Goal: Task Accomplishment & Management: Use online tool/utility

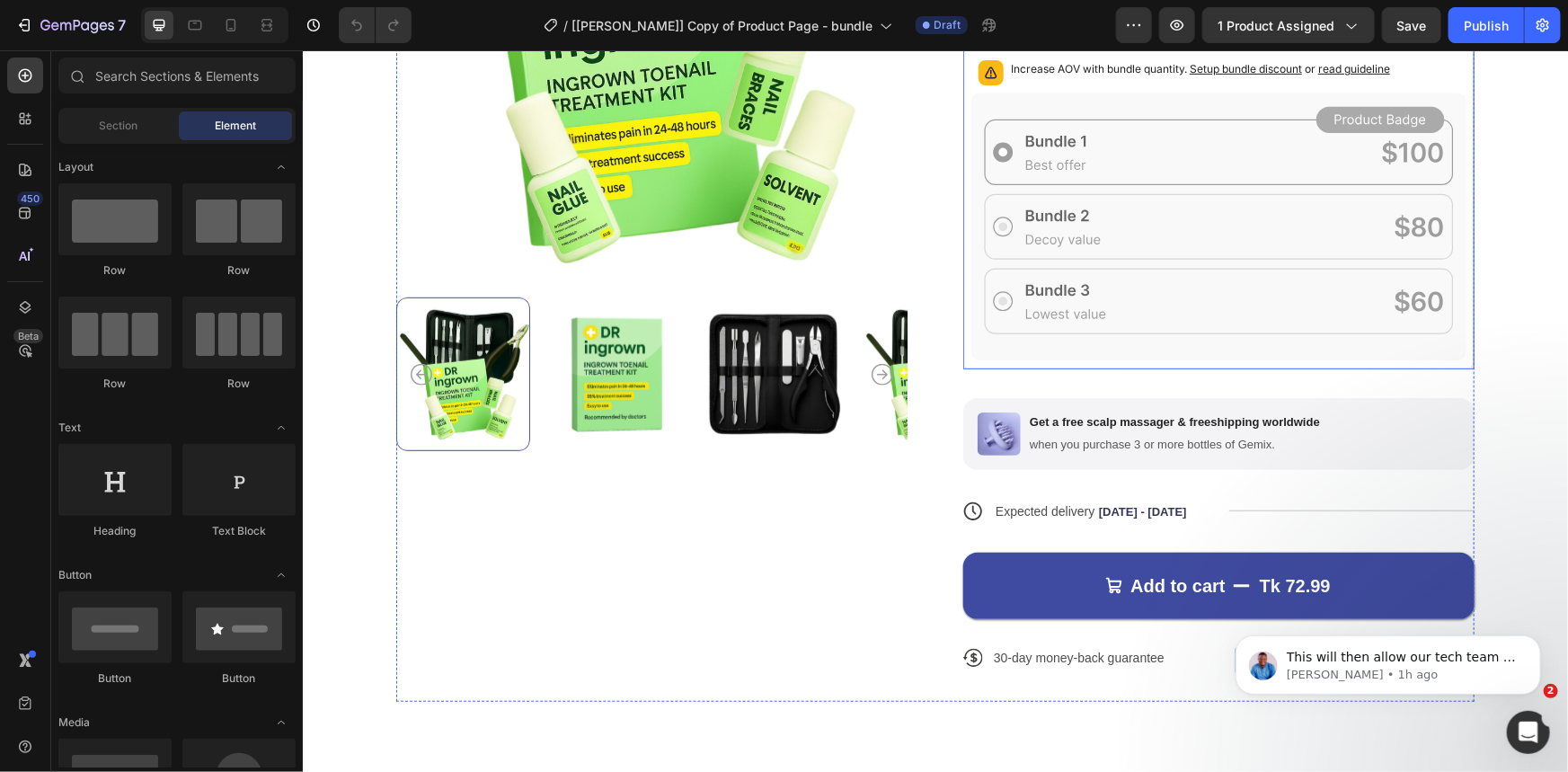
scroll to position [408, 0]
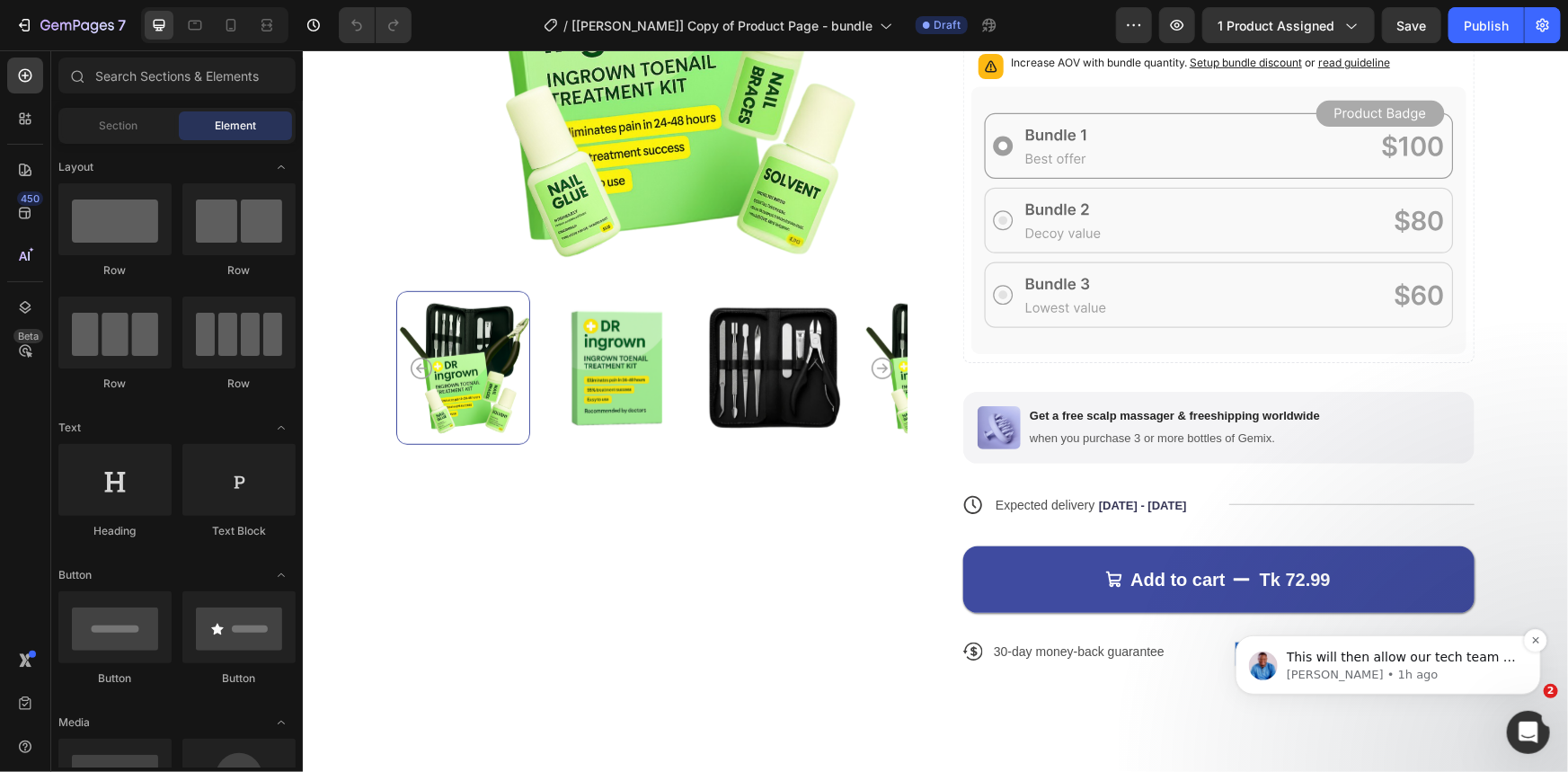
click at [1419, 657] on span "This will then allow our tech team to adjust the design according to the layout…" at bounding box center [1400, 674] width 229 height 51
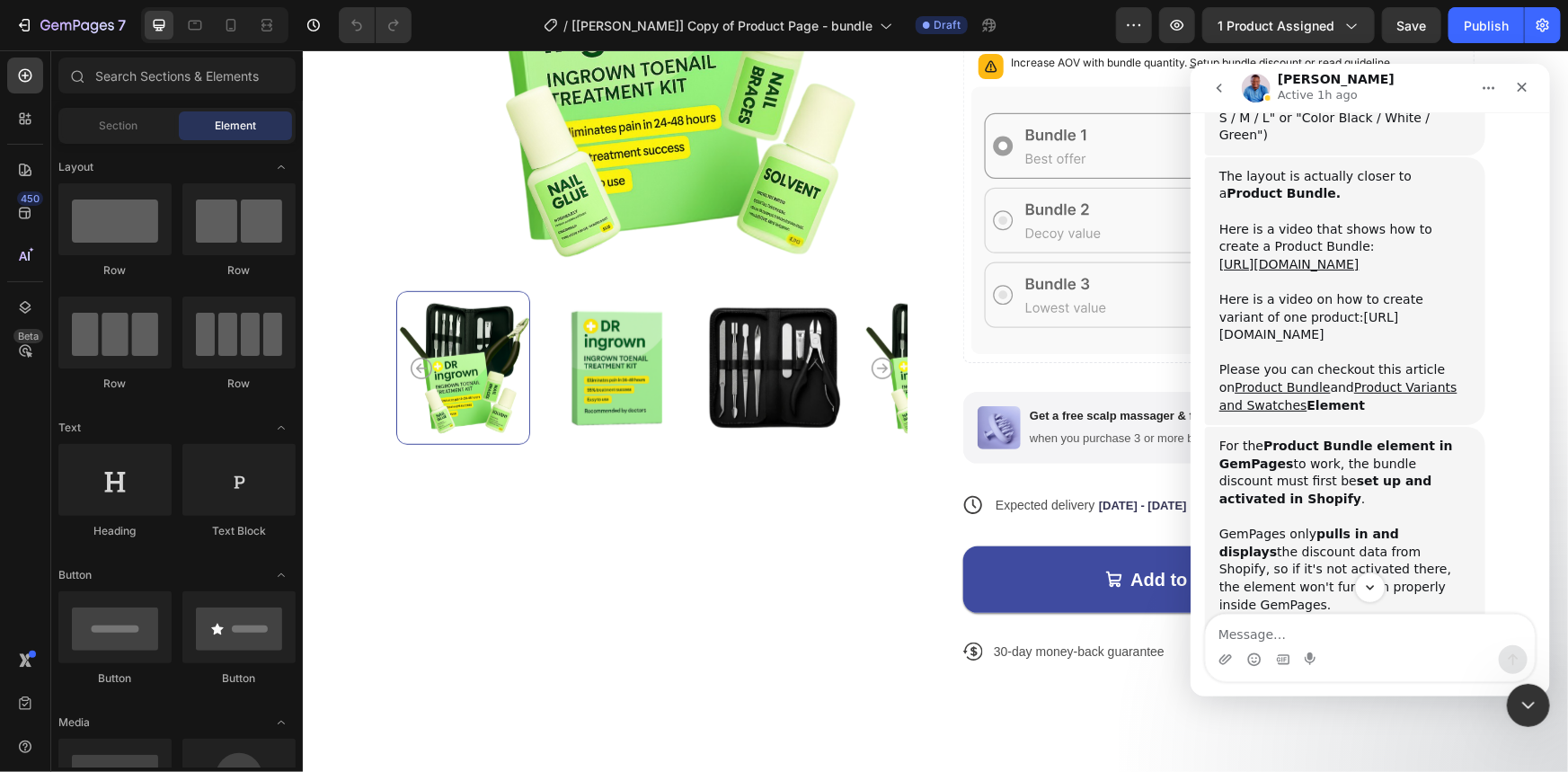
scroll to position [4748, 0]
click at [1071, 325] on rect at bounding box center [1217, 295] width 468 height 65
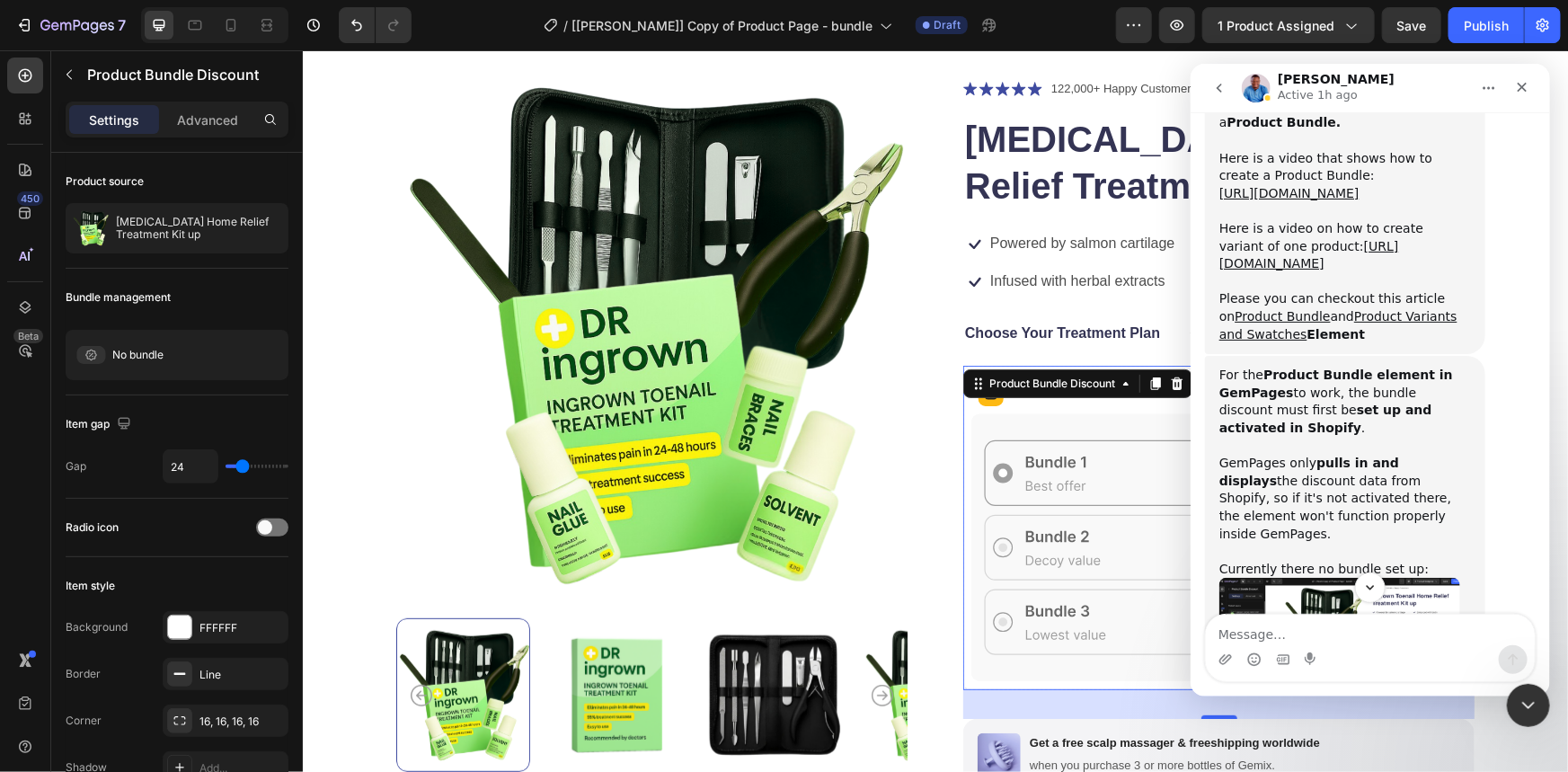
scroll to position [4913, 0]
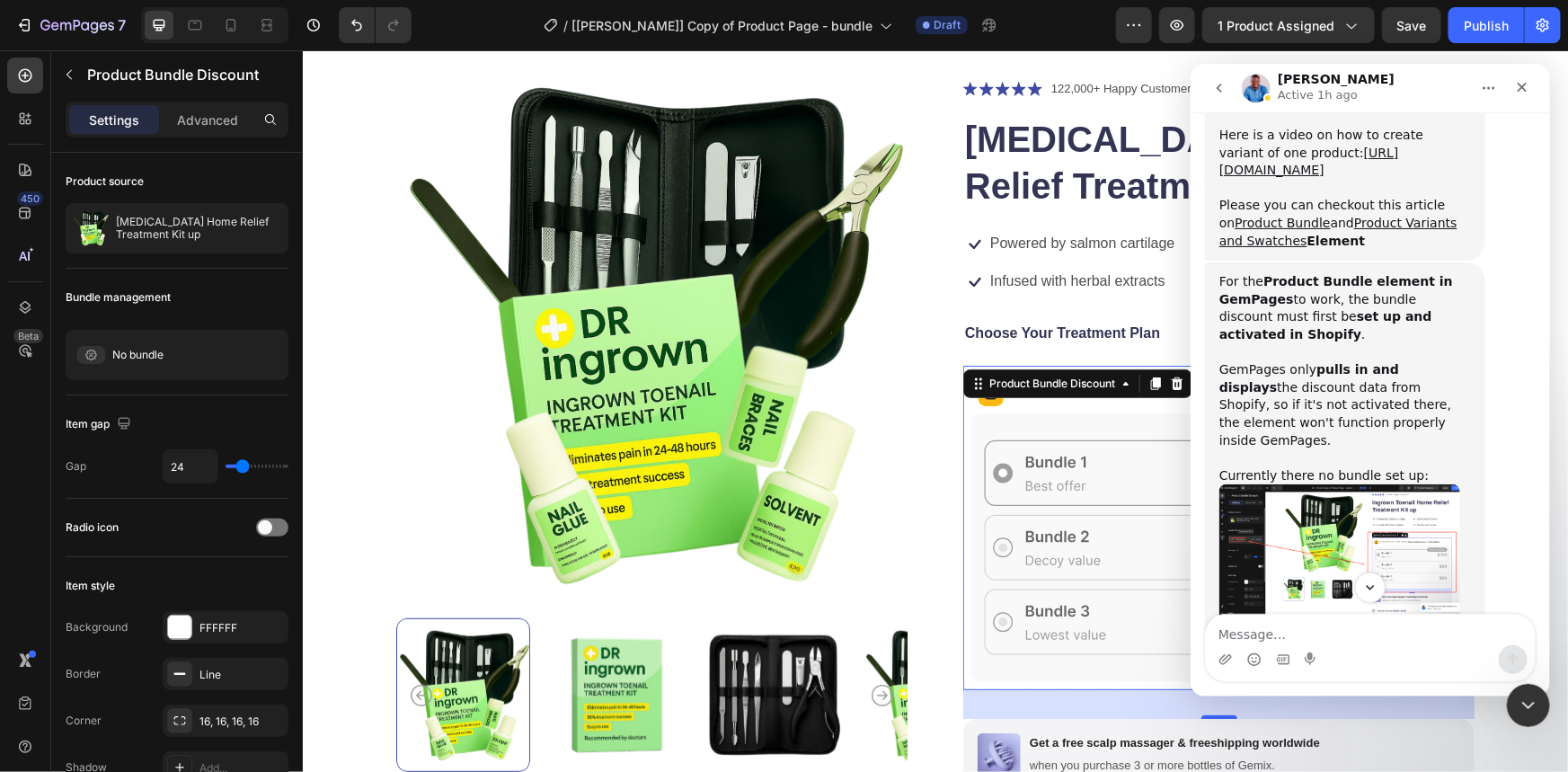
click at [1360, 484] on img "Noah says…" at bounding box center [1338, 552] width 241 height 137
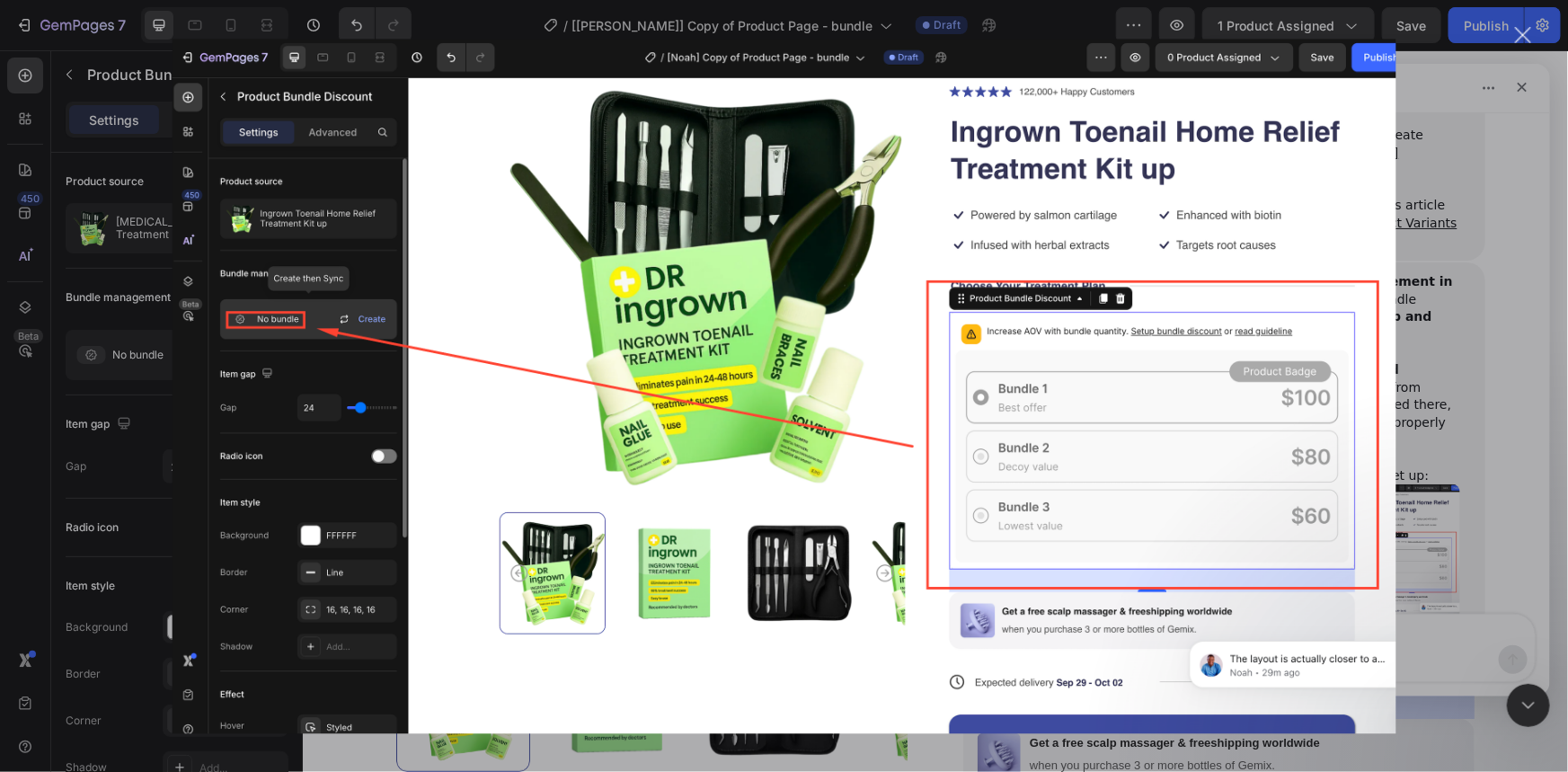
click at [1467, 428] on div "Intercom messenger" at bounding box center [784, 386] width 1568 height 772
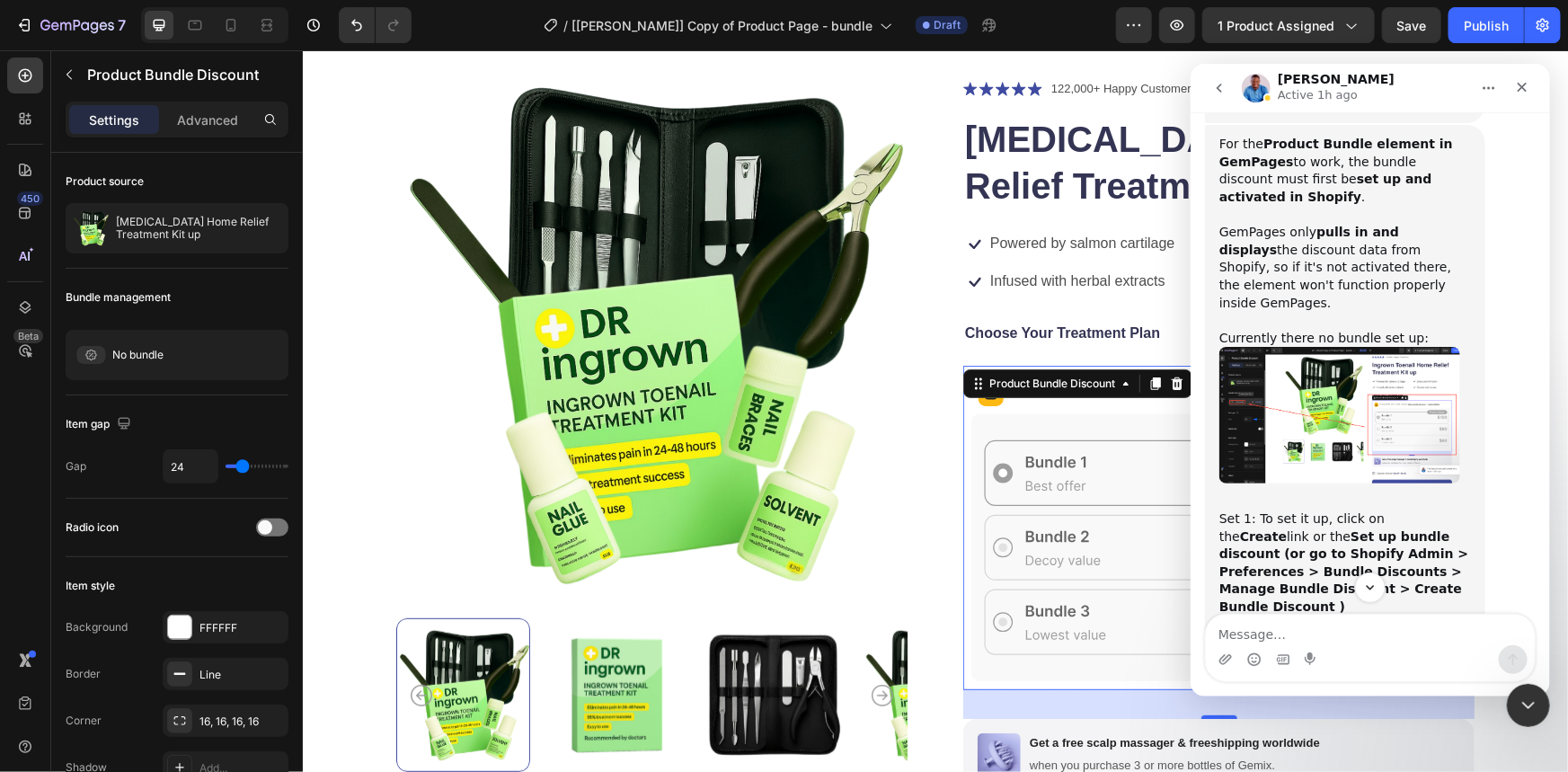
scroll to position [5076, 0]
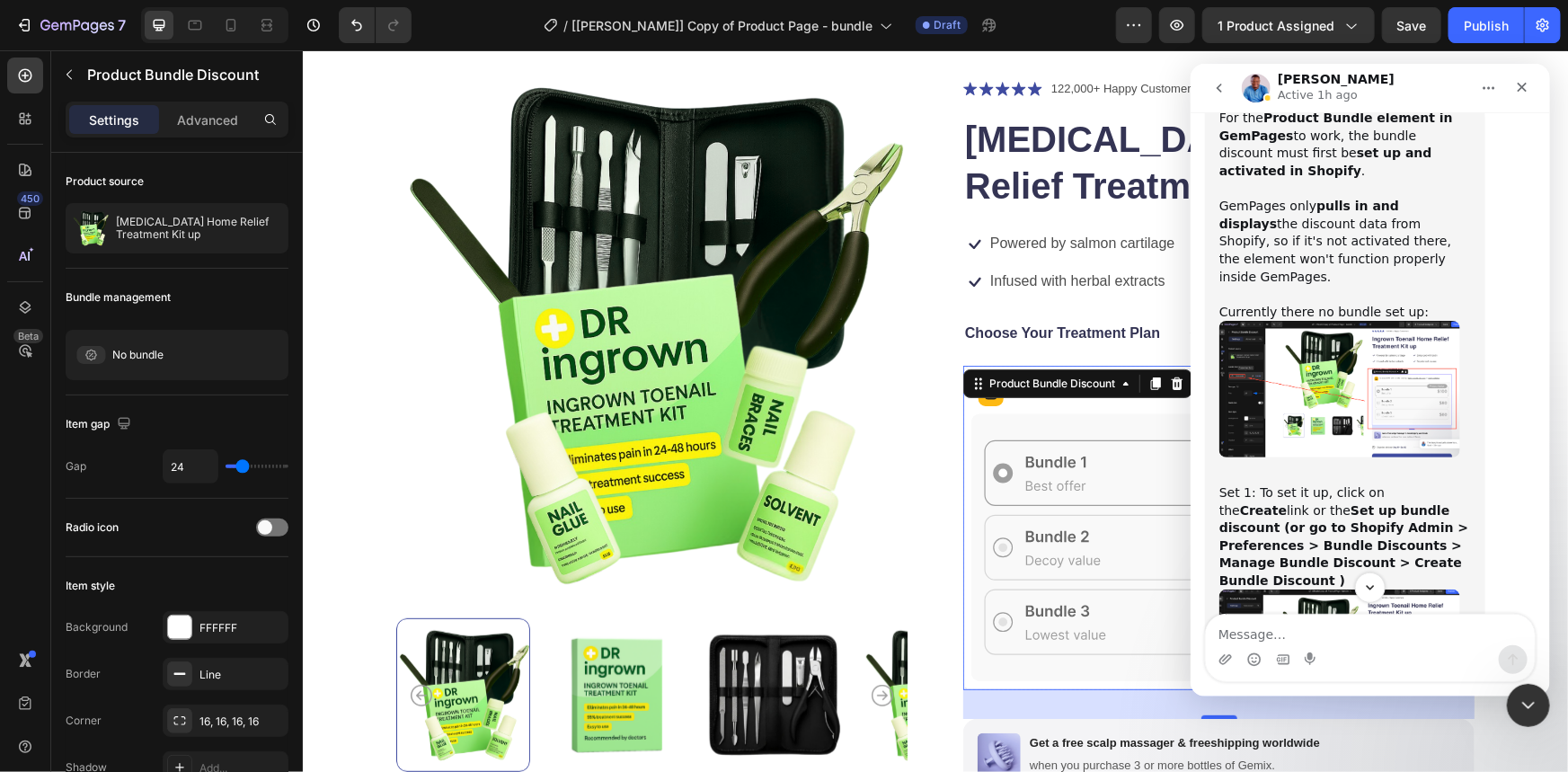
click at [1403, 589] on img "Noah says…" at bounding box center [1338, 655] width 241 height 132
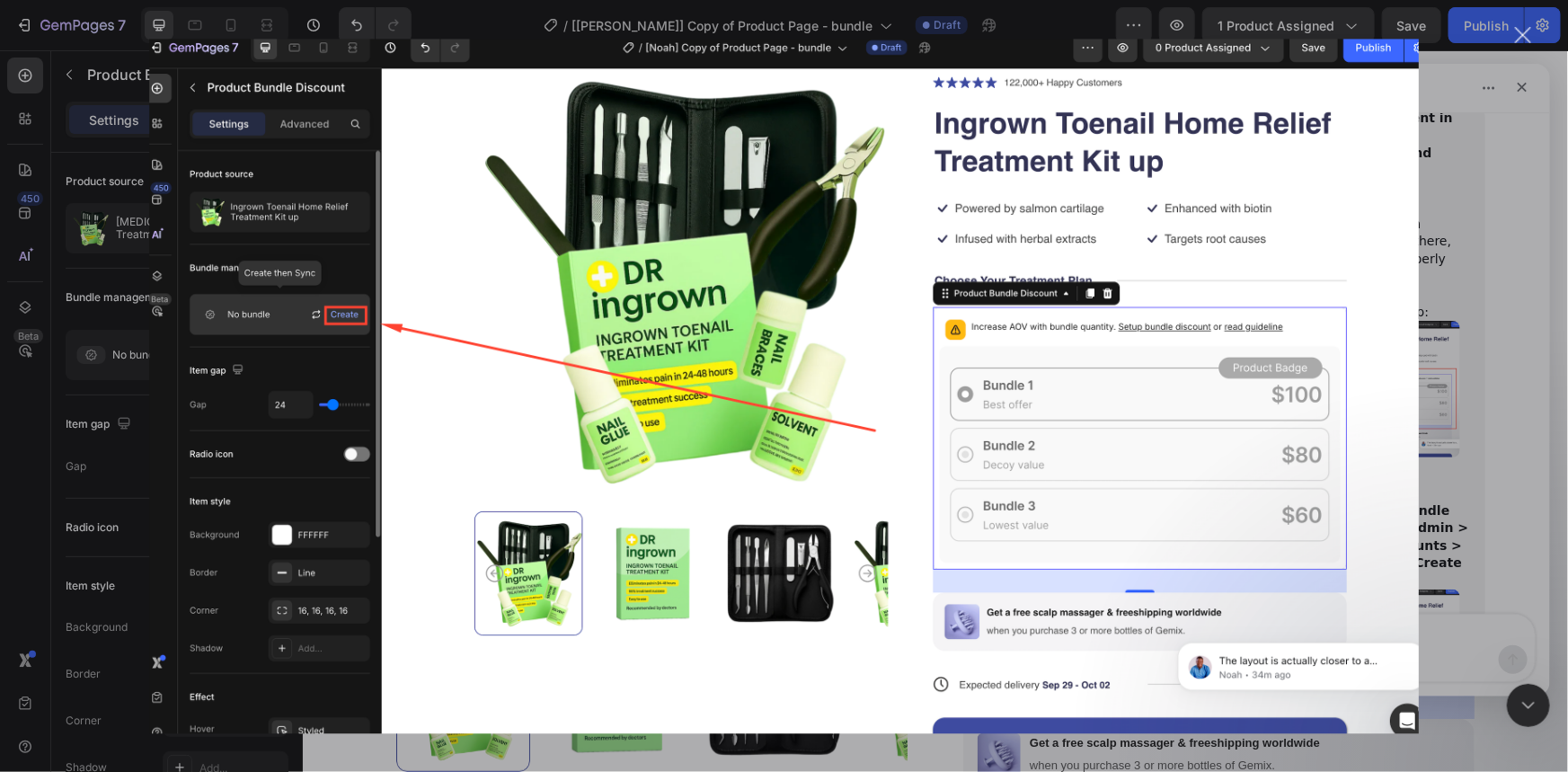
click at [1455, 532] on div "Intercom messenger" at bounding box center [784, 386] width 1568 height 772
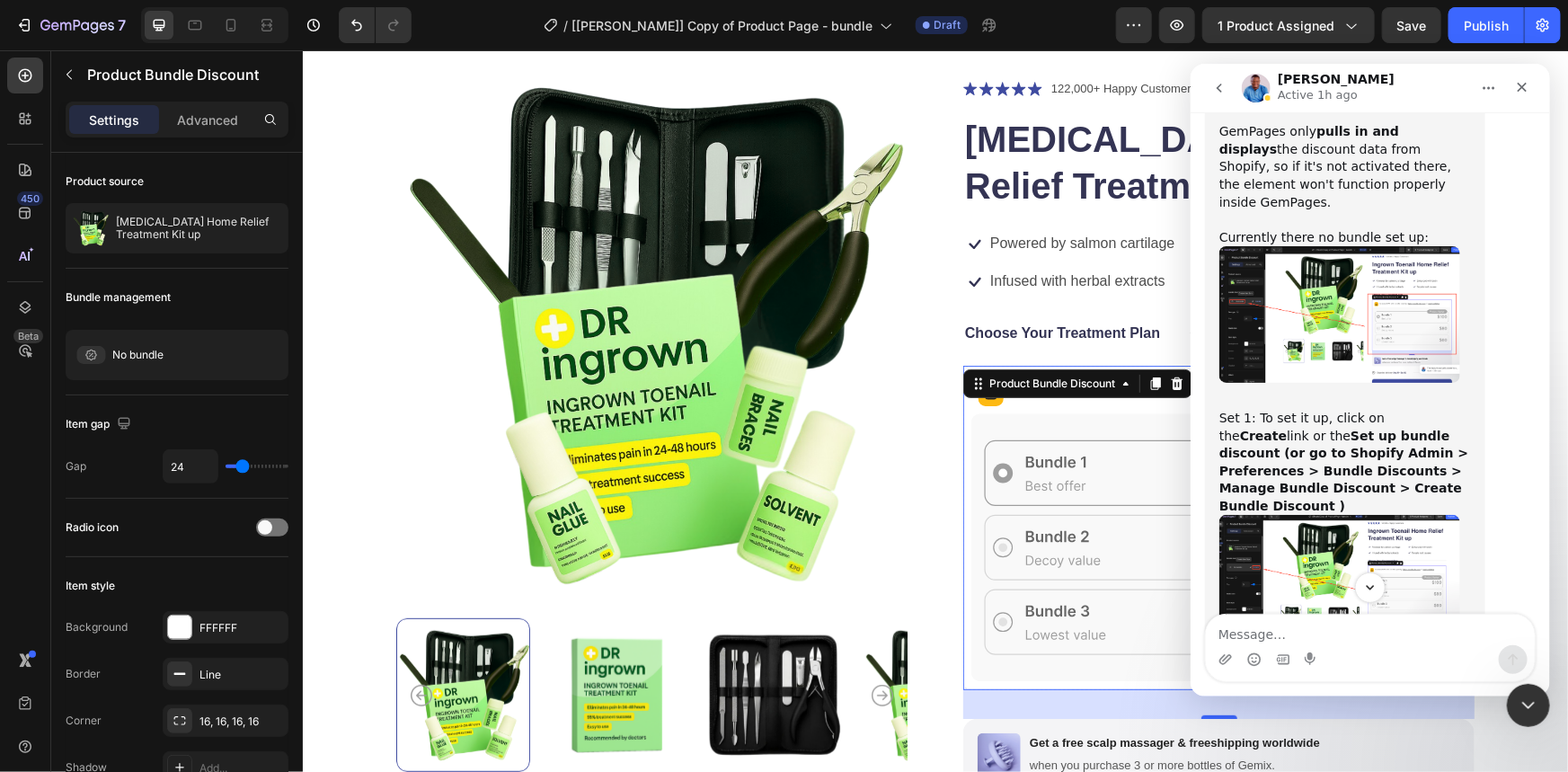
scroll to position [5322, 0]
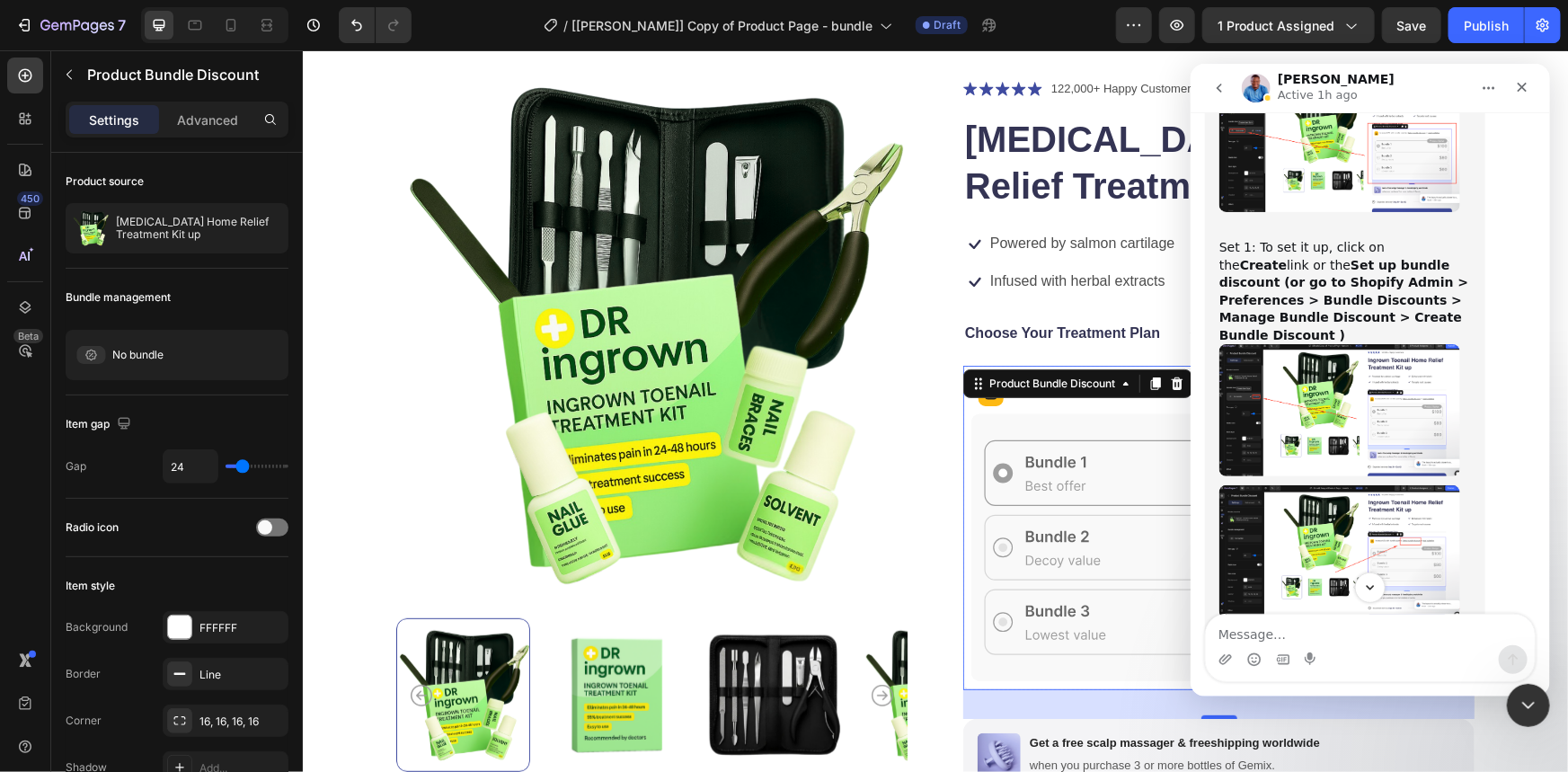
click at [1369, 485] on img "Noah says…" at bounding box center [1338, 551] width 241 height 133
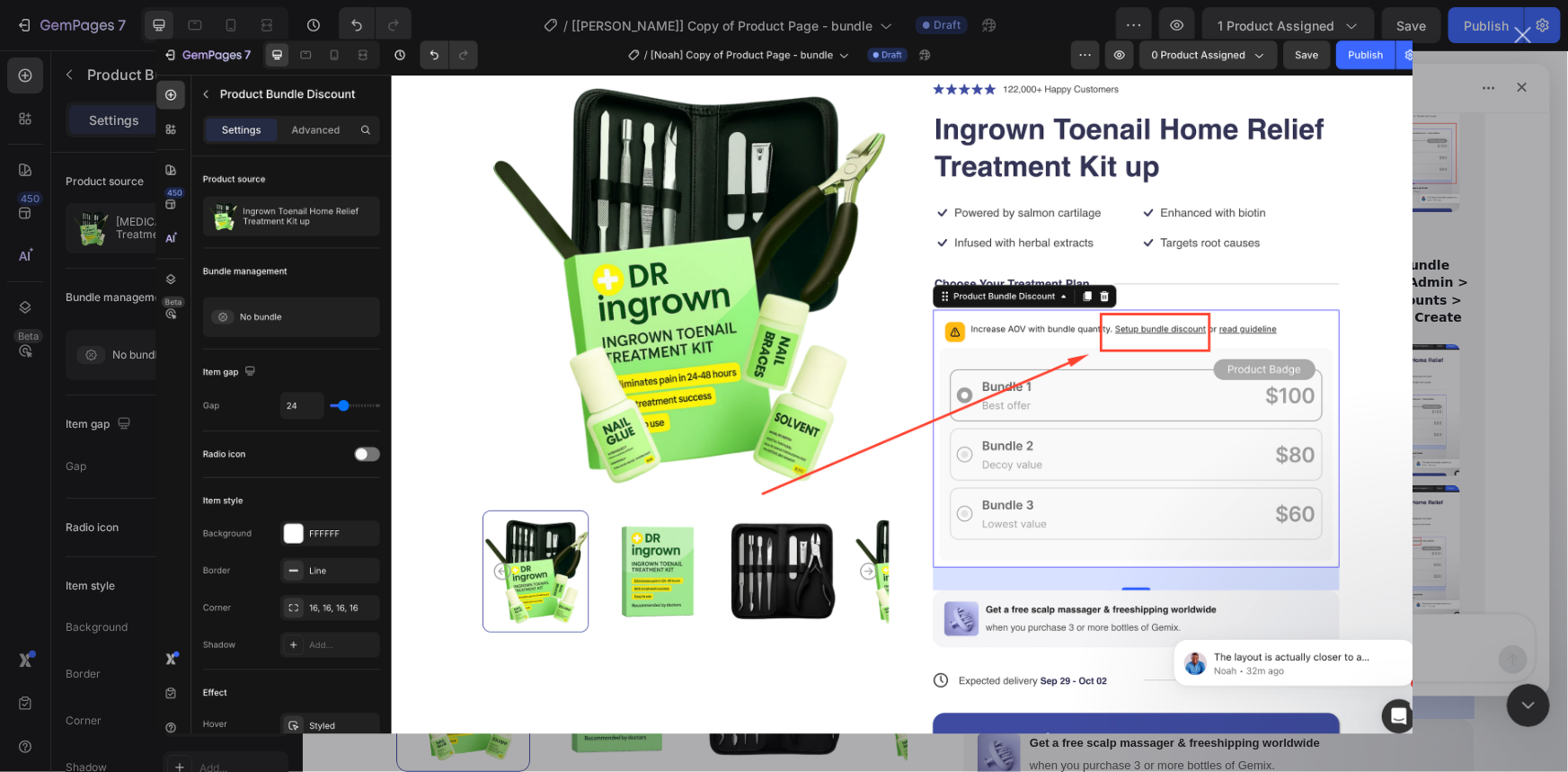
click at [1447, 472] on div "Intercom messenger" at bounding box center [784, 386] width 1568 height 772
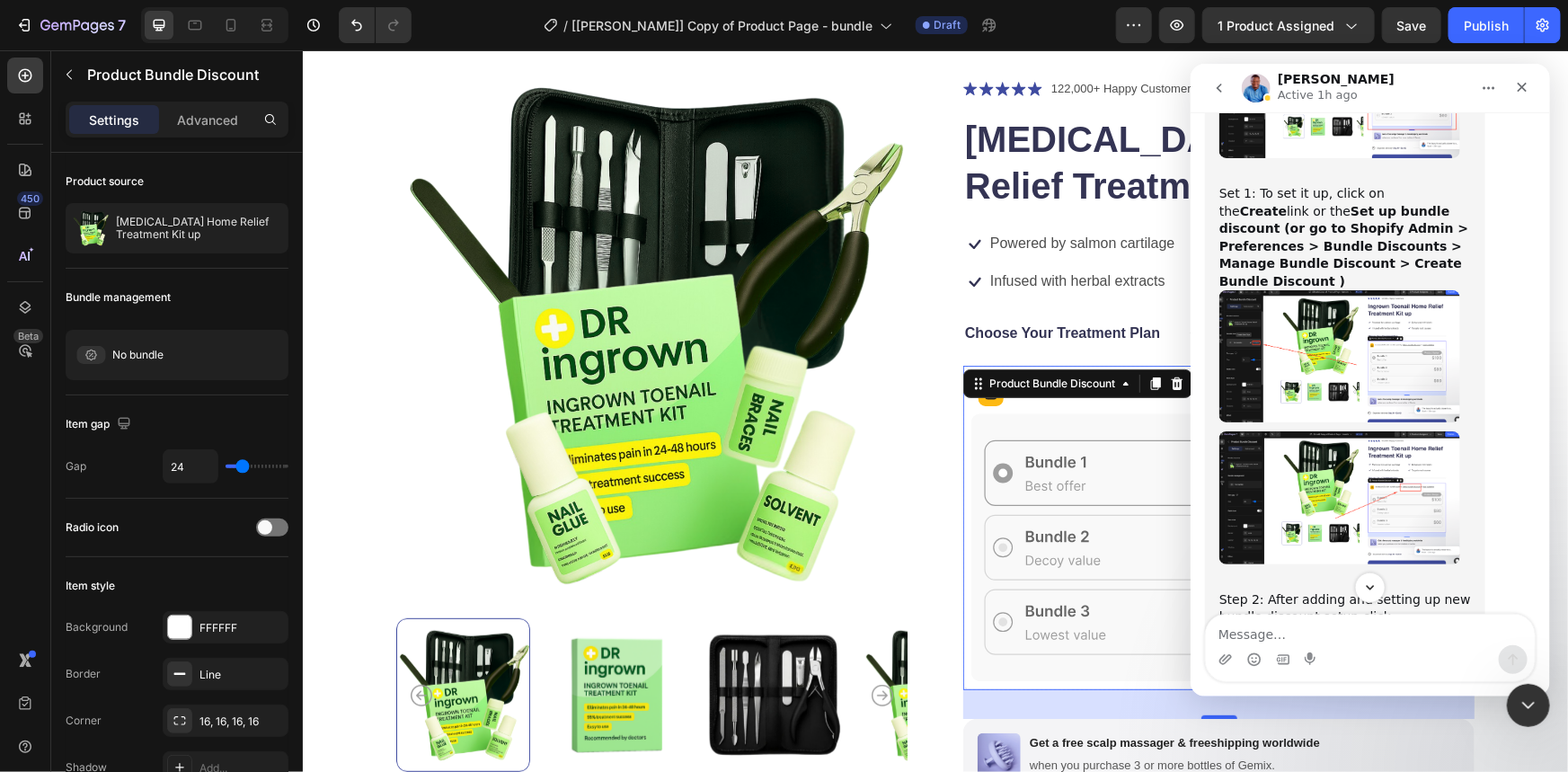
scroll to position [5566, 0]
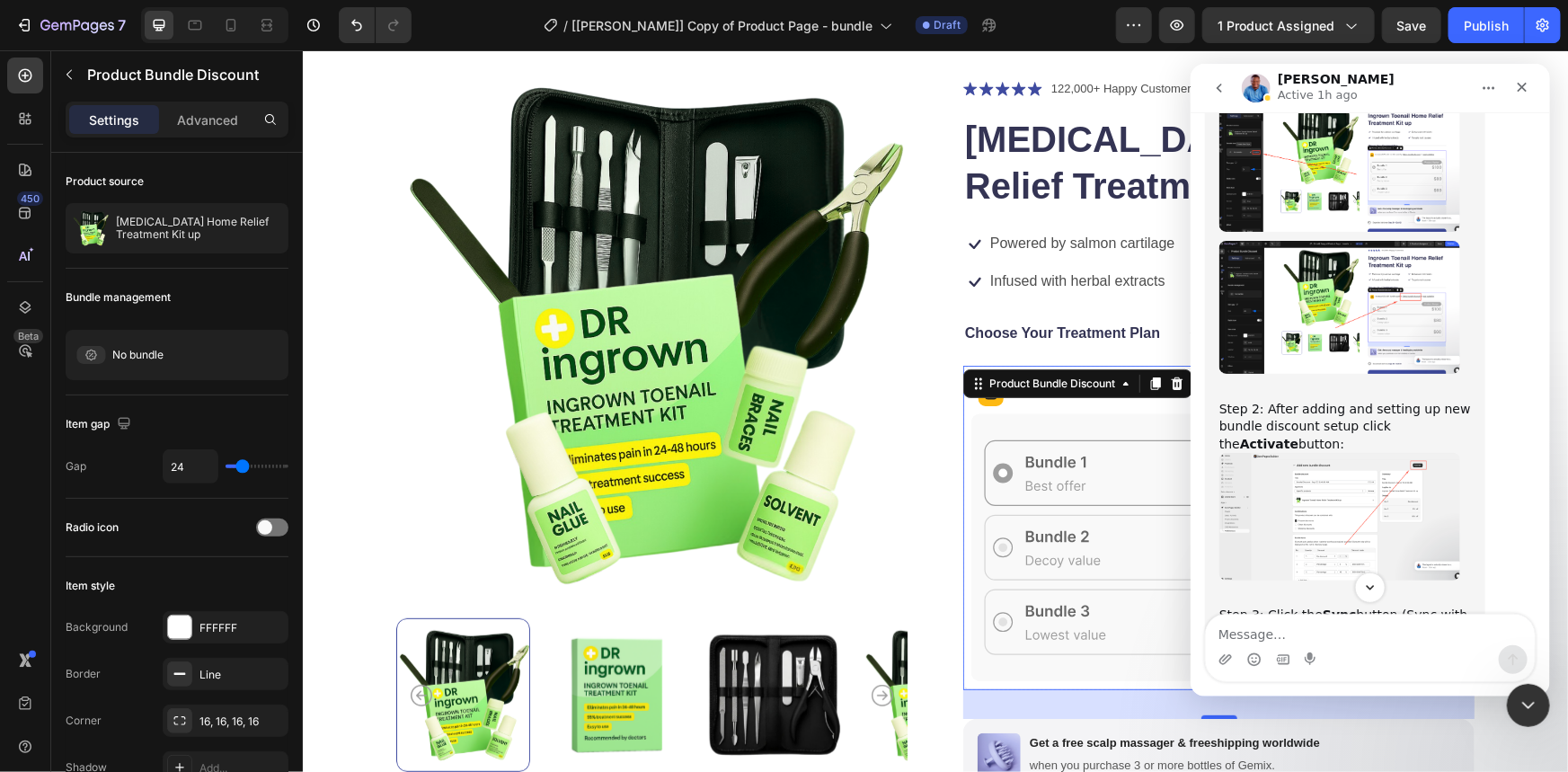
click at [1372, 452] on img "Noah says…" at bounding box center [1338, 515] width 241 height 127
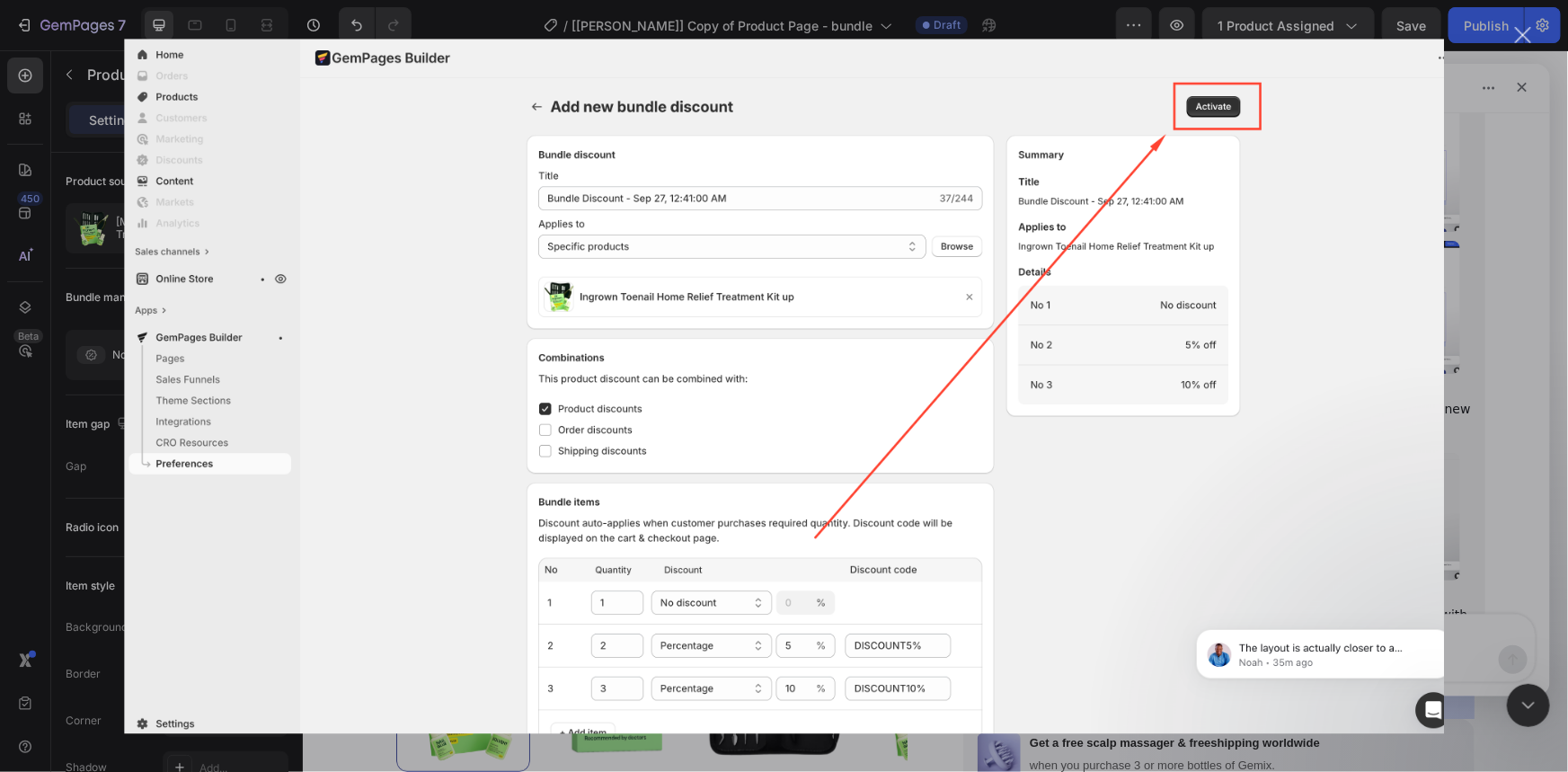
click at [1483, 496] on div "Intercom messenger" at bounding box center [784, 386] width 1568 height 772
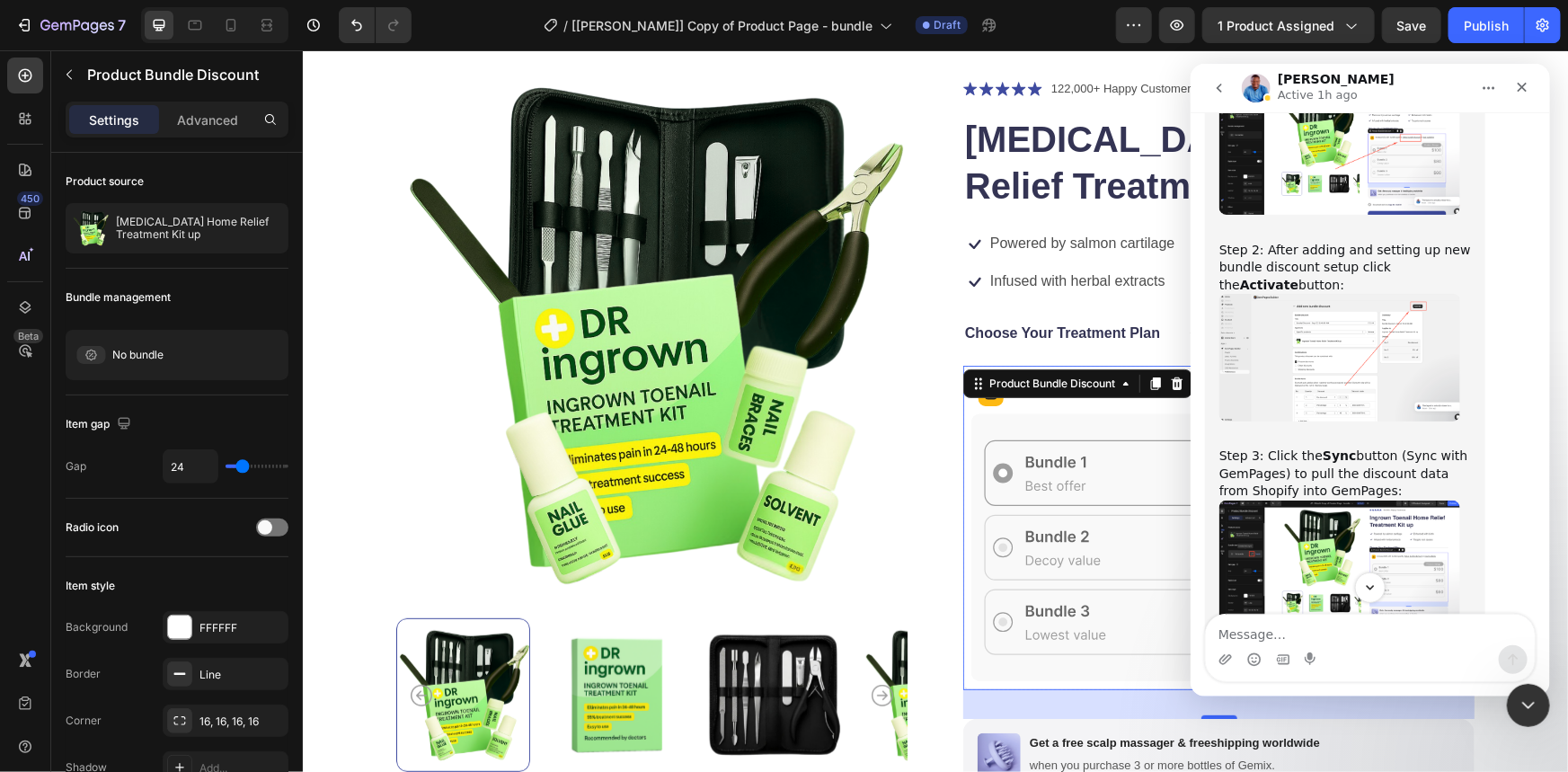
scroll to position [5726, 0]
click at [1190, 28] on button "button" at bounding box center [1177, 25] width 36 height 36
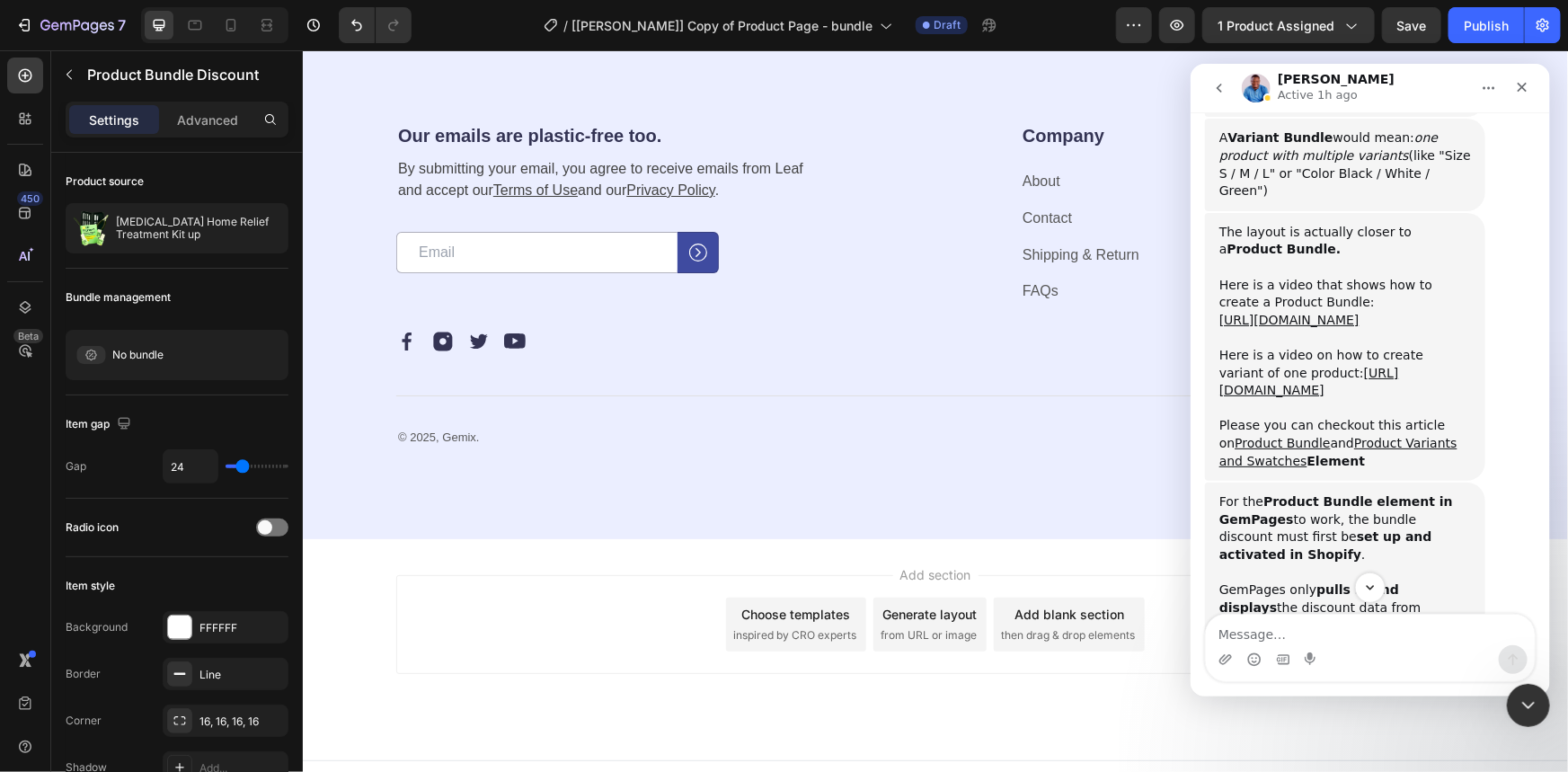
scroll to position [4664, 0]
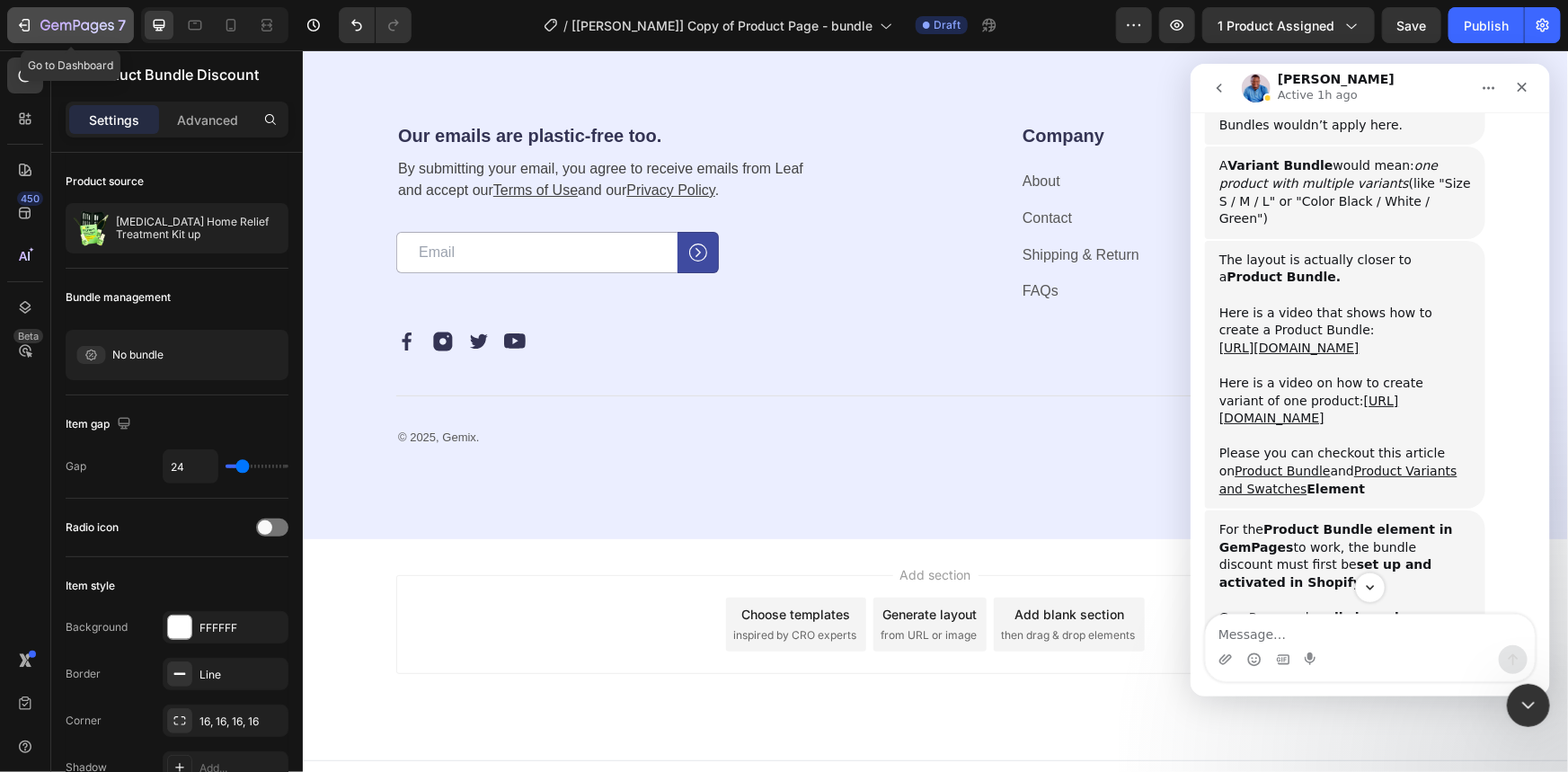
click at [25, 23] on icon "button" at bounding box center [24, 25] width 18 height 18
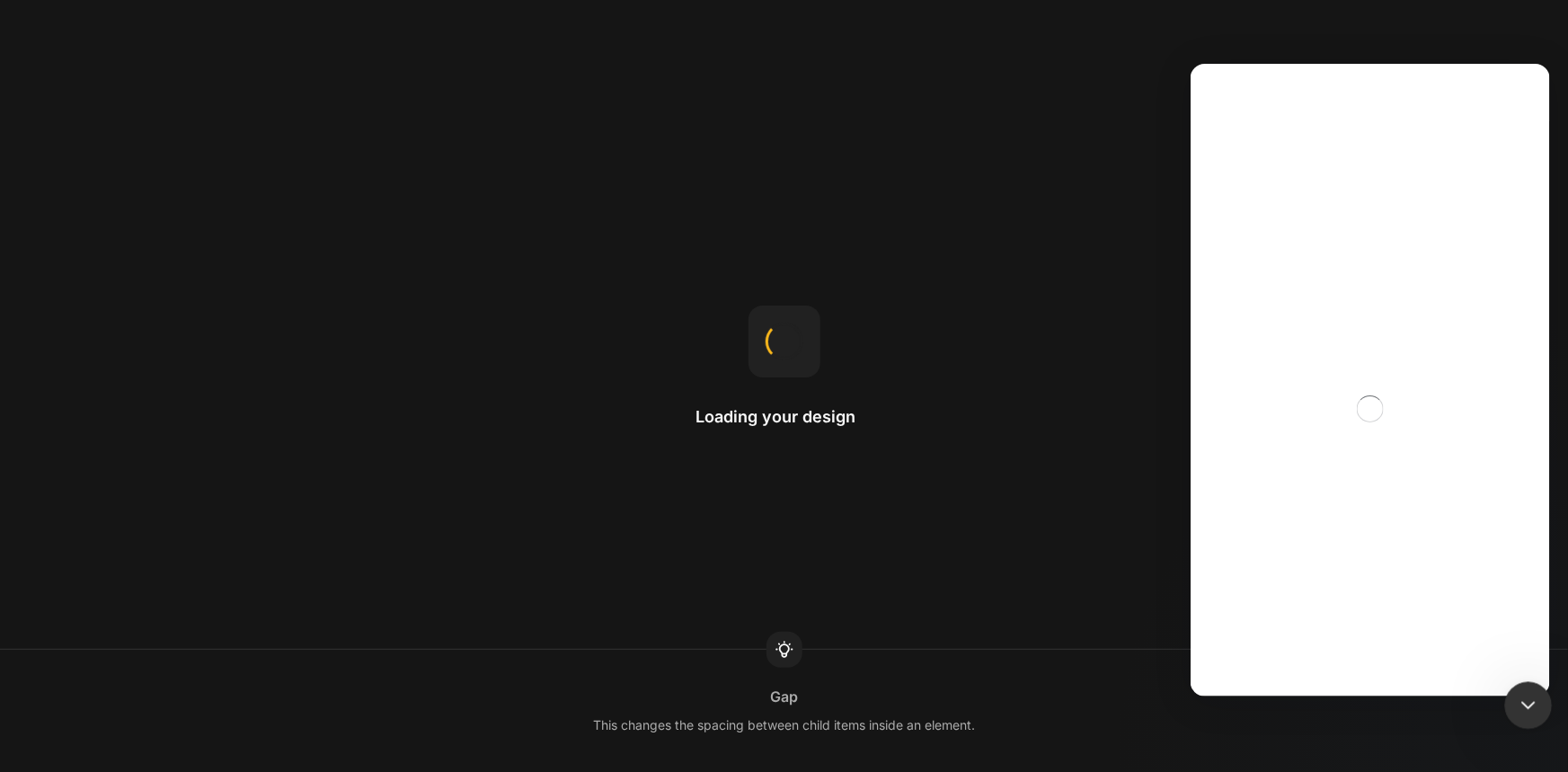
click at [1527, 702] on icon "Close Intercom Messenger" at bounding box center [1526, 703] width 21 height 21
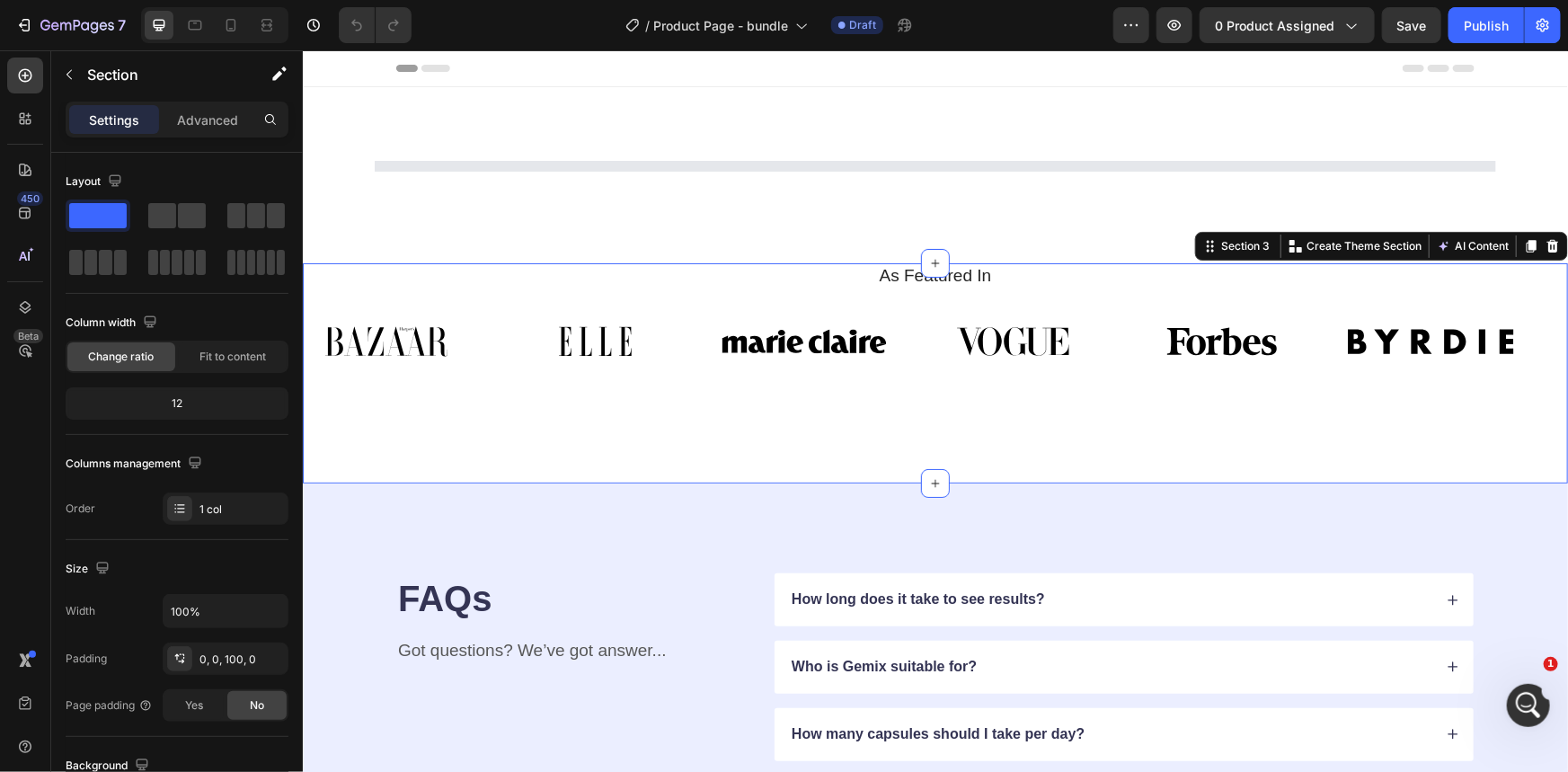
click at [1545, 244] on icon at bounding box center [1552, 246] width 15 height 15
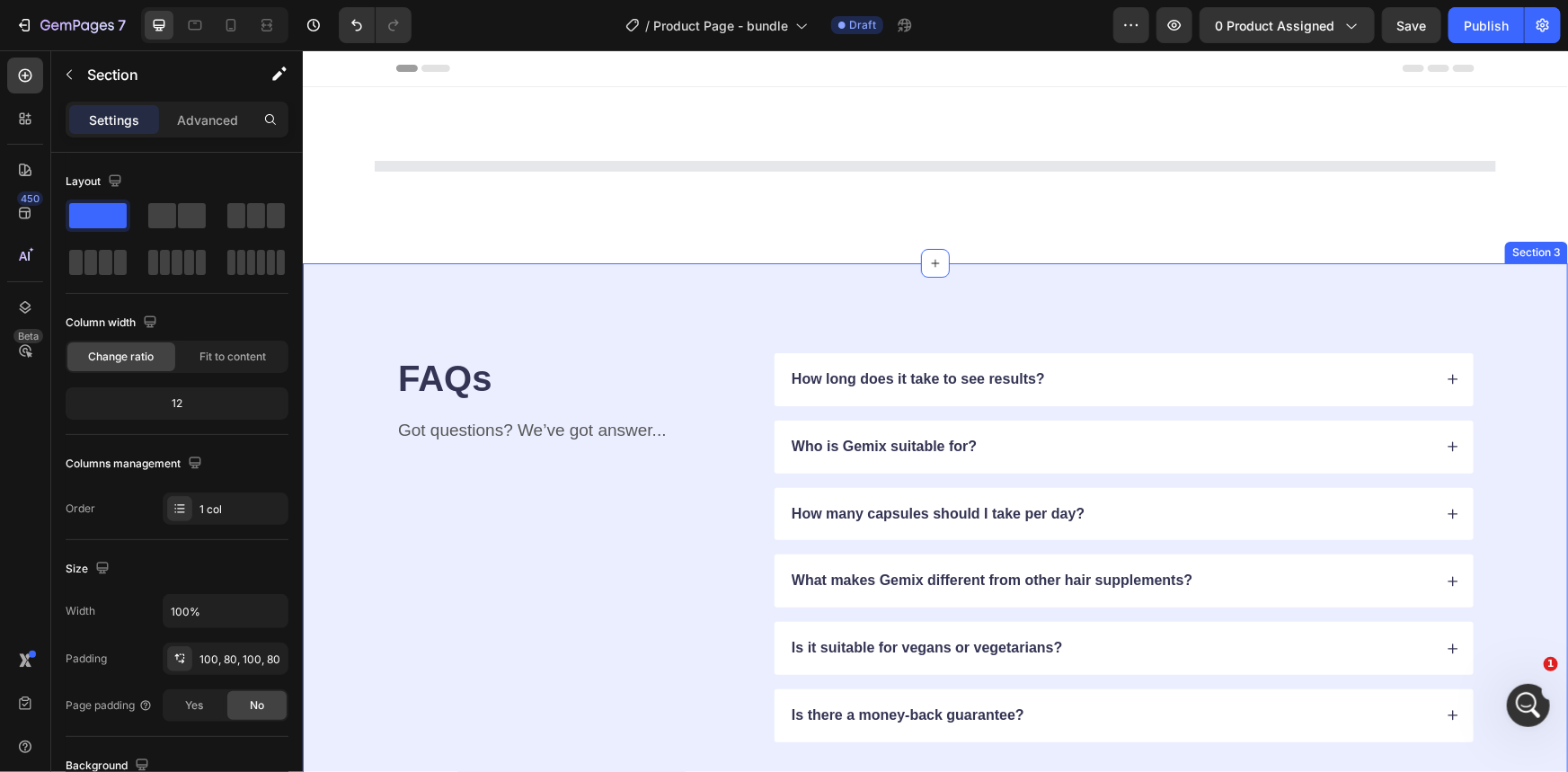
click at [1508, 323] on div "FAQs Heading Got questions? We’ve got answer... Text Block How long does it tak…" at bounding box center [934, 547] width 1265 height 569
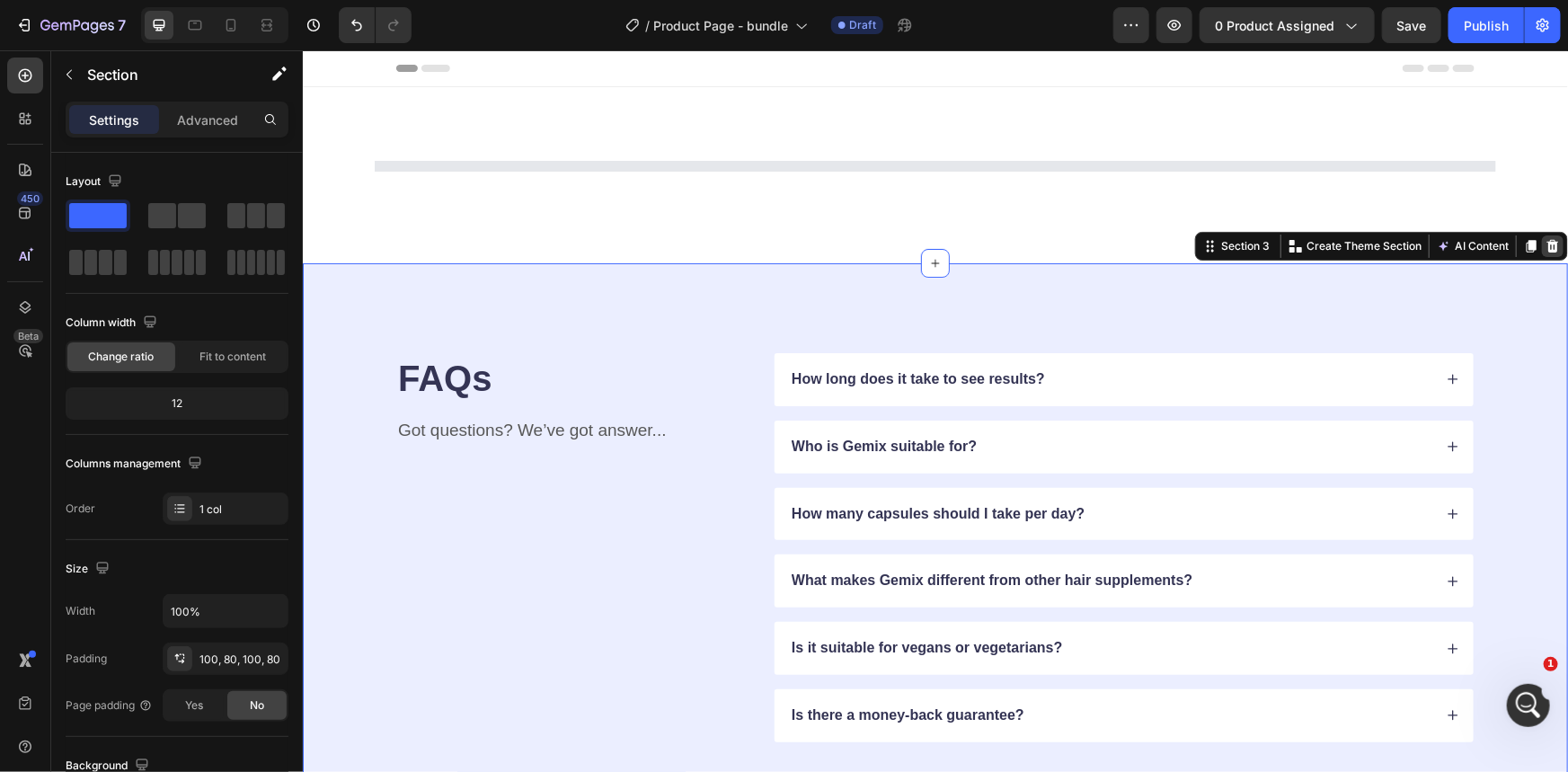
click at [1545, 247] on icon at bounding box center [1552, 246] width 15 height 15
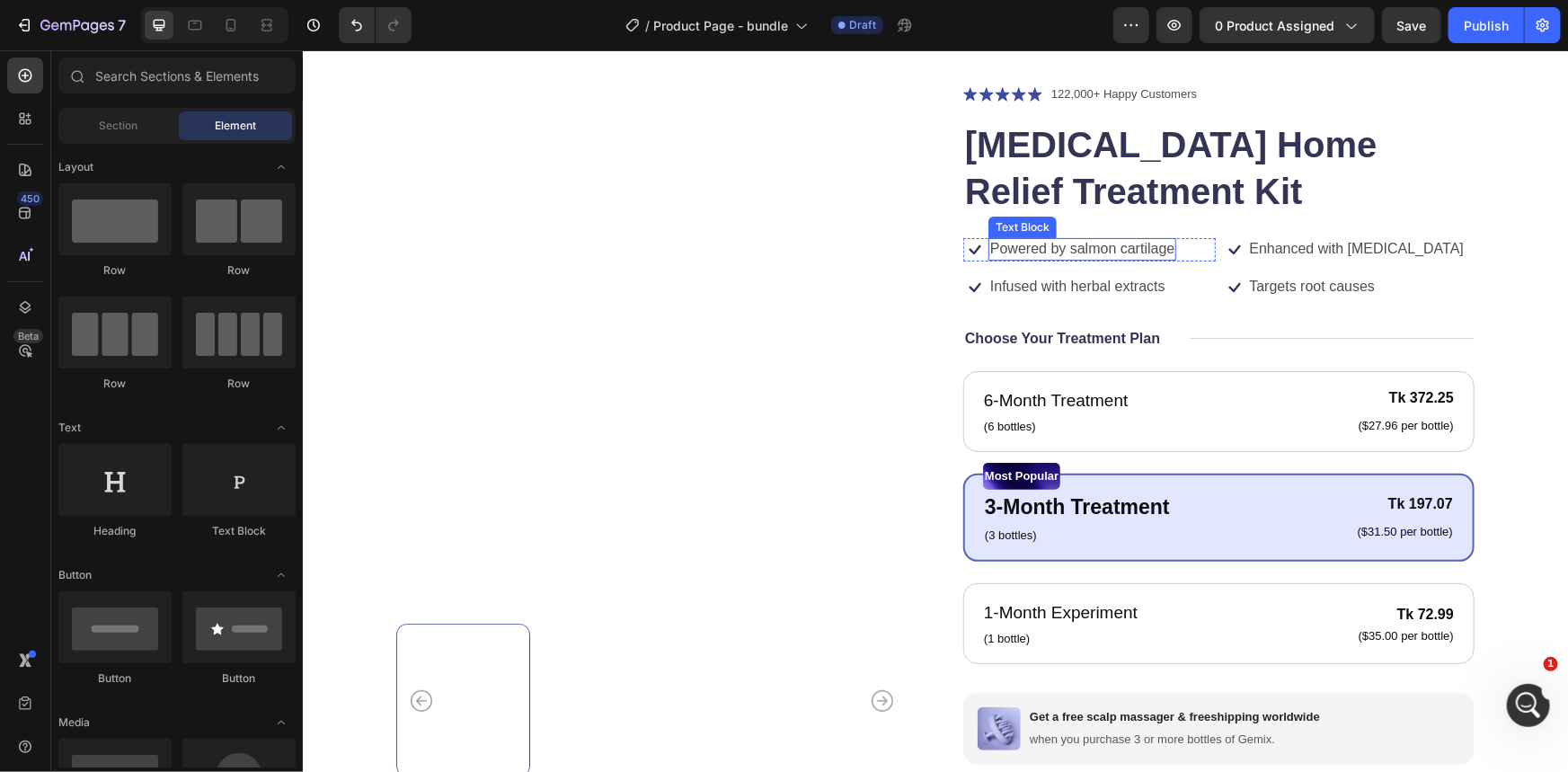
scroll to position [163, 0]
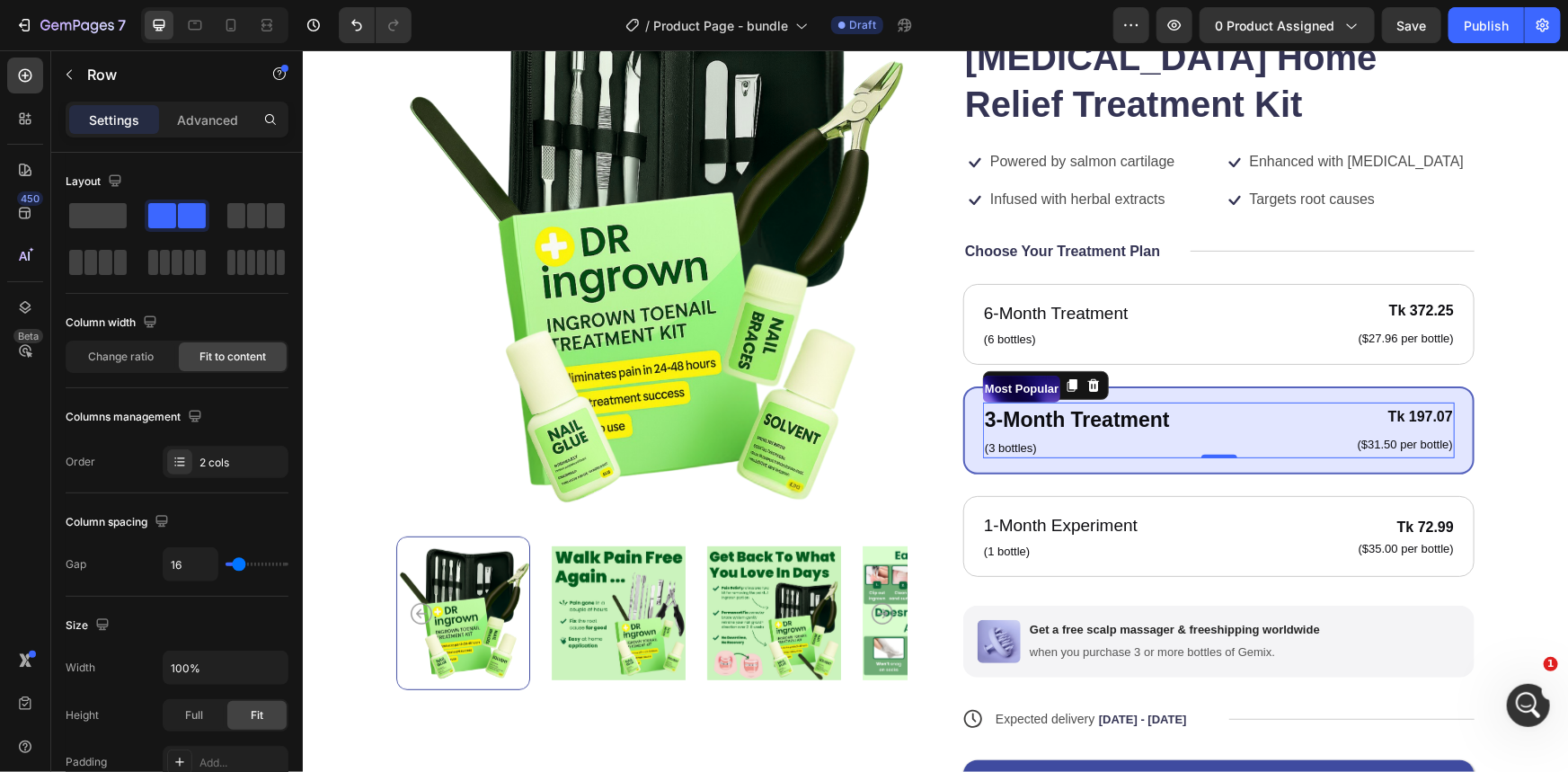
click at [1329, 442] on div "3-Month Treatment Text Block (3 bottles) Text Block Tk 197.07 Product Price Pro…" at bounding box center [1217, 429] width 472 height 55
click at [1422, 421] on div "Tk 197.07" at bounding box center [1404, 416] width 99 height 22
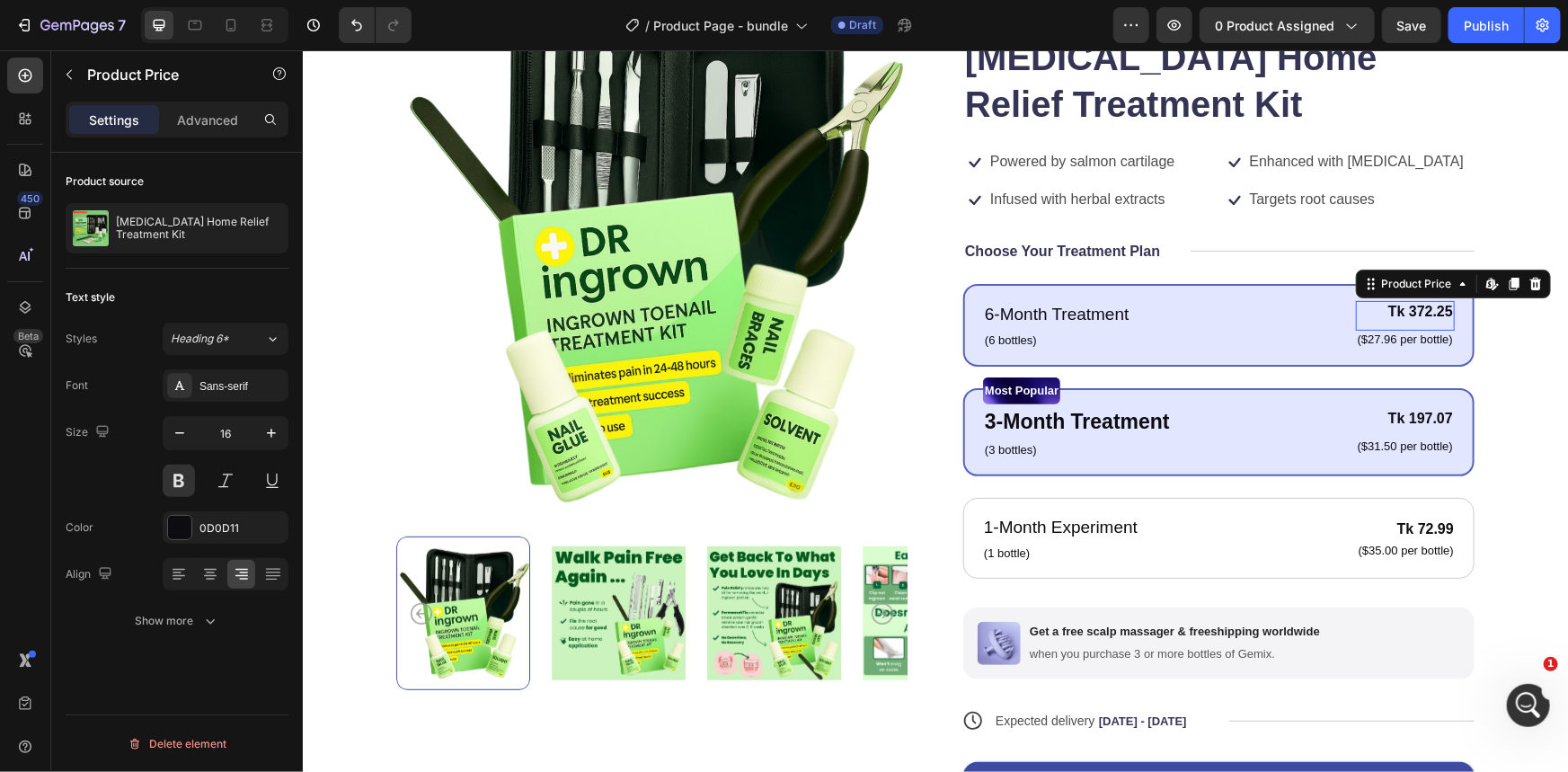
click at [1422, 314] on div "Tk 372.25" at bounding box center [1404, 311] width 99 height 22
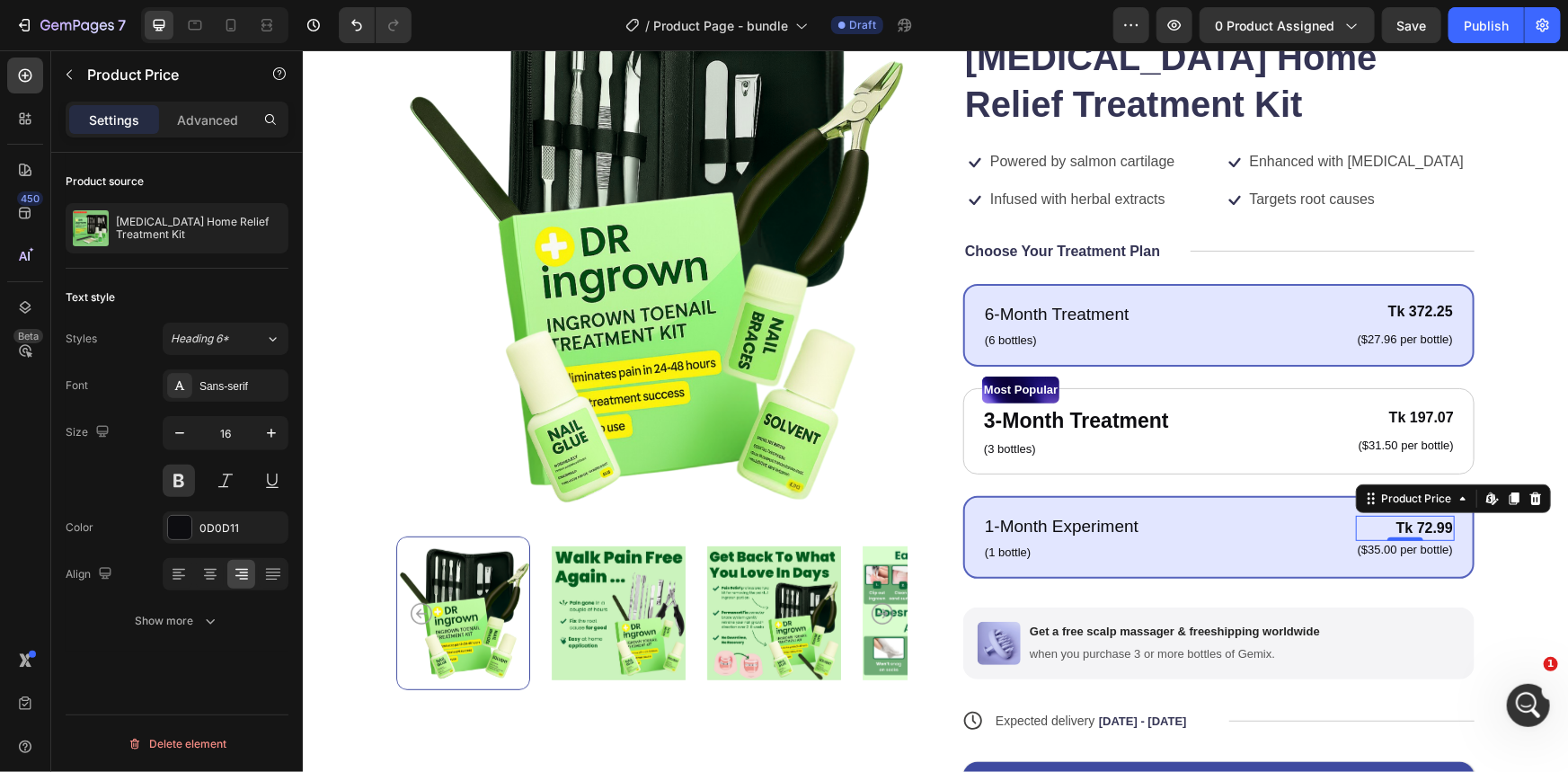
click at [1403, 530] on div "Tk 72.99" at bounding box center [1404, 527] width 99 height 25
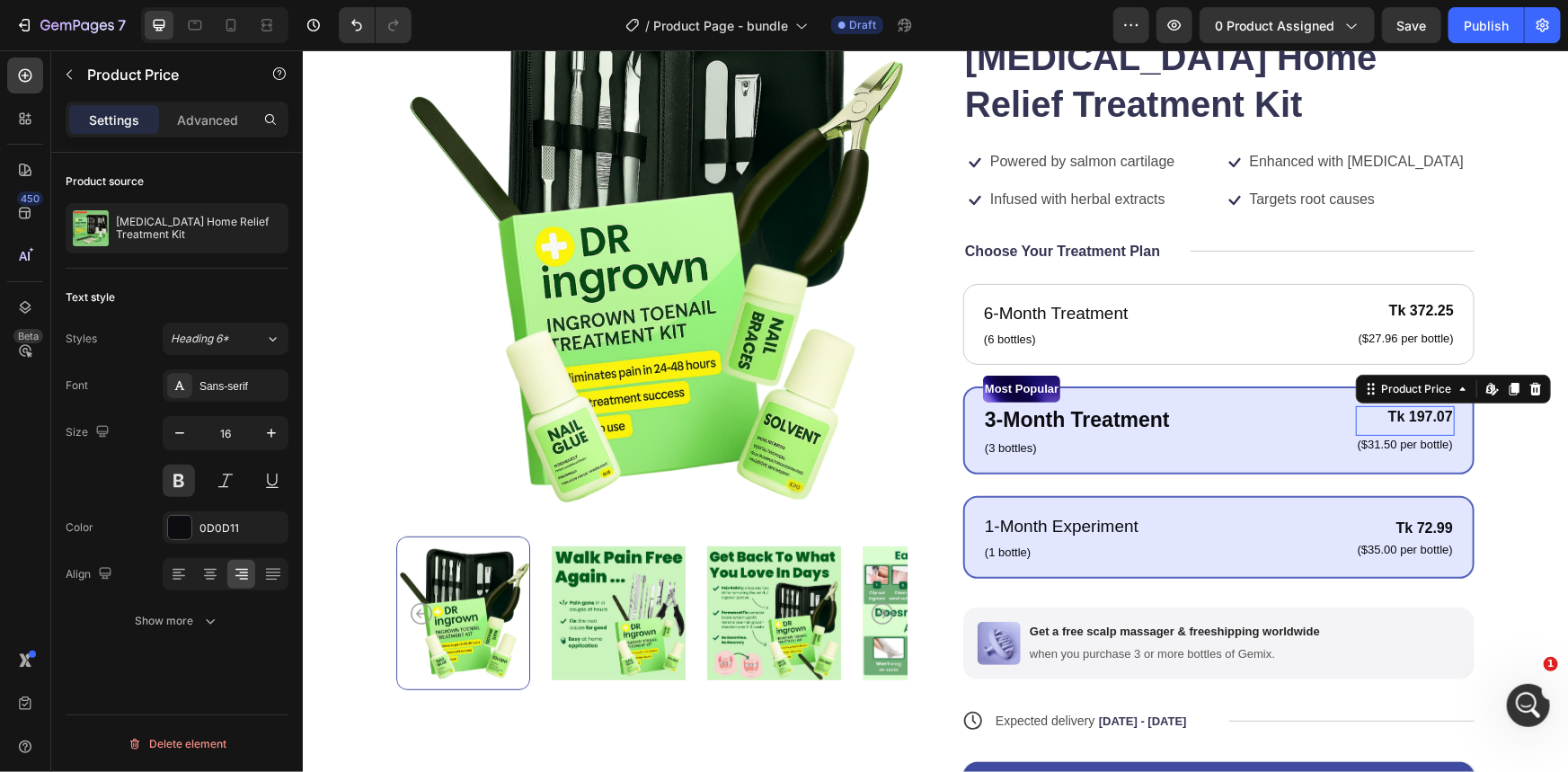
click at [1434, 413] on div "Tk 197.07" at bounding box center [1404, 416] width 99 height 22
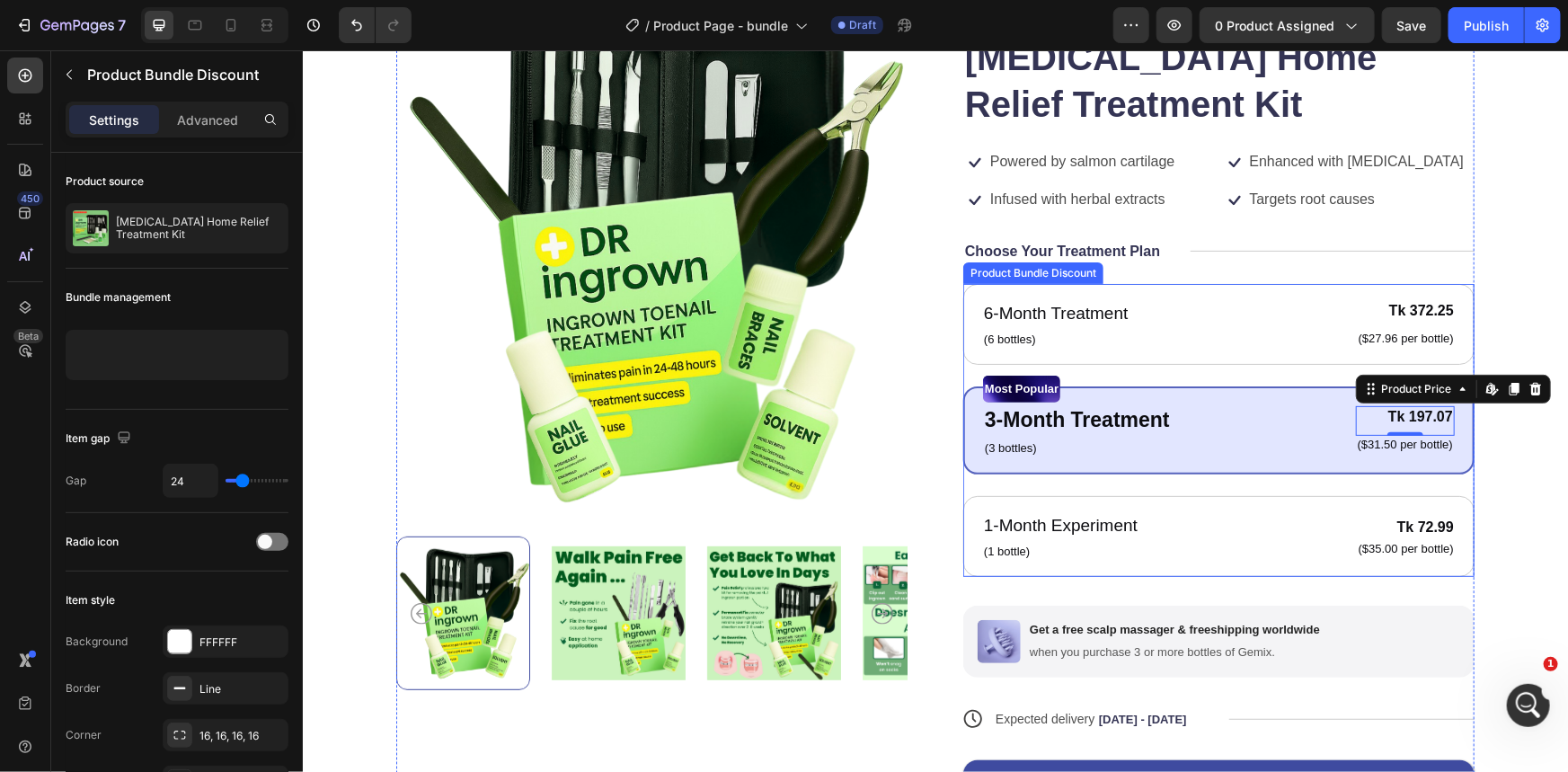
click at [1255, 465] on div "Most Popular Text Block 3-Month Treatment Text Block (3 bottles) Text Block Tk …" at bounding box center [1218, 429] width 511 height 88
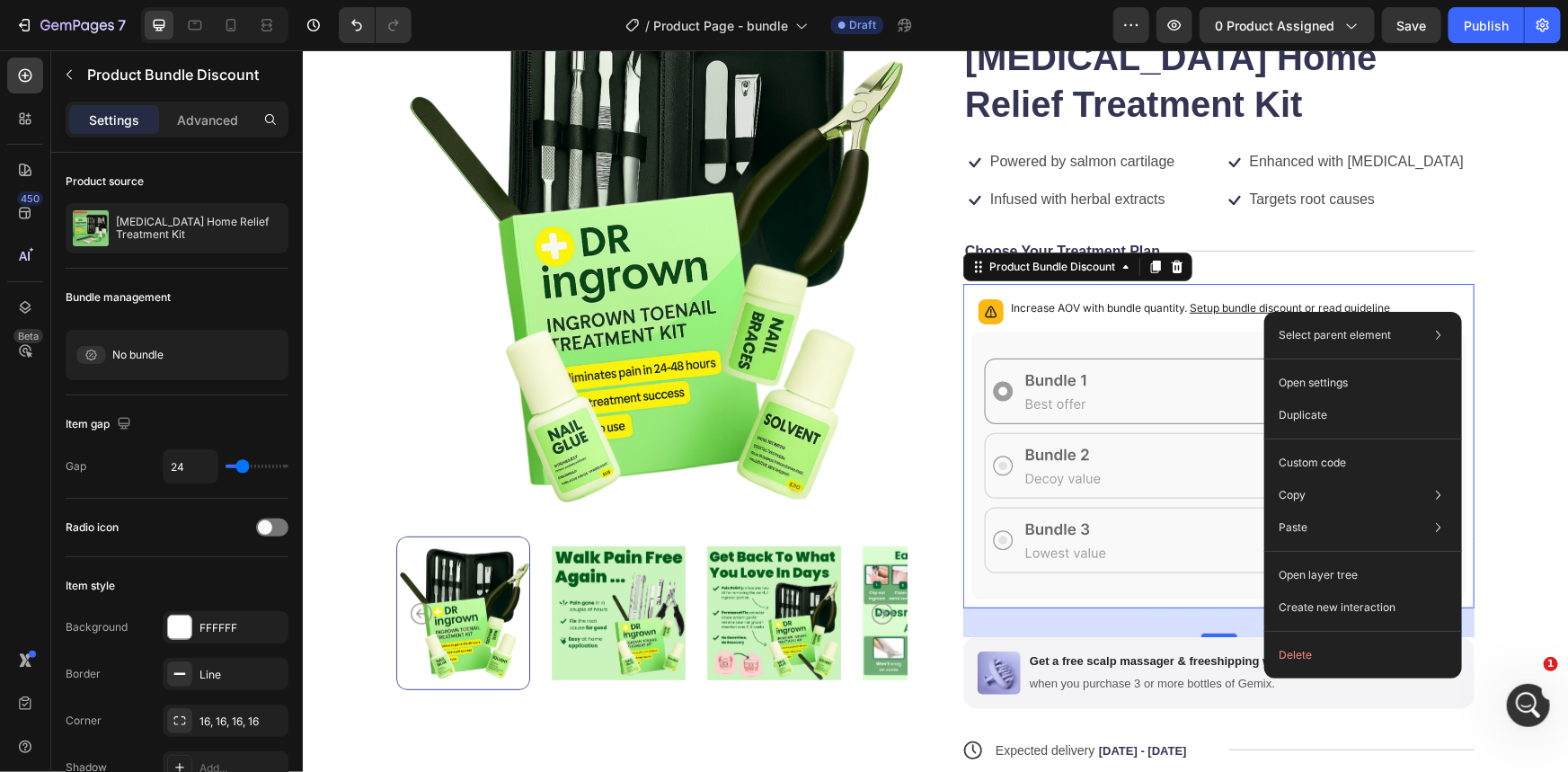
click at [1256, 307] on span "Setup bundle discount" at bounding box center [1245, 307] width 113 height 14
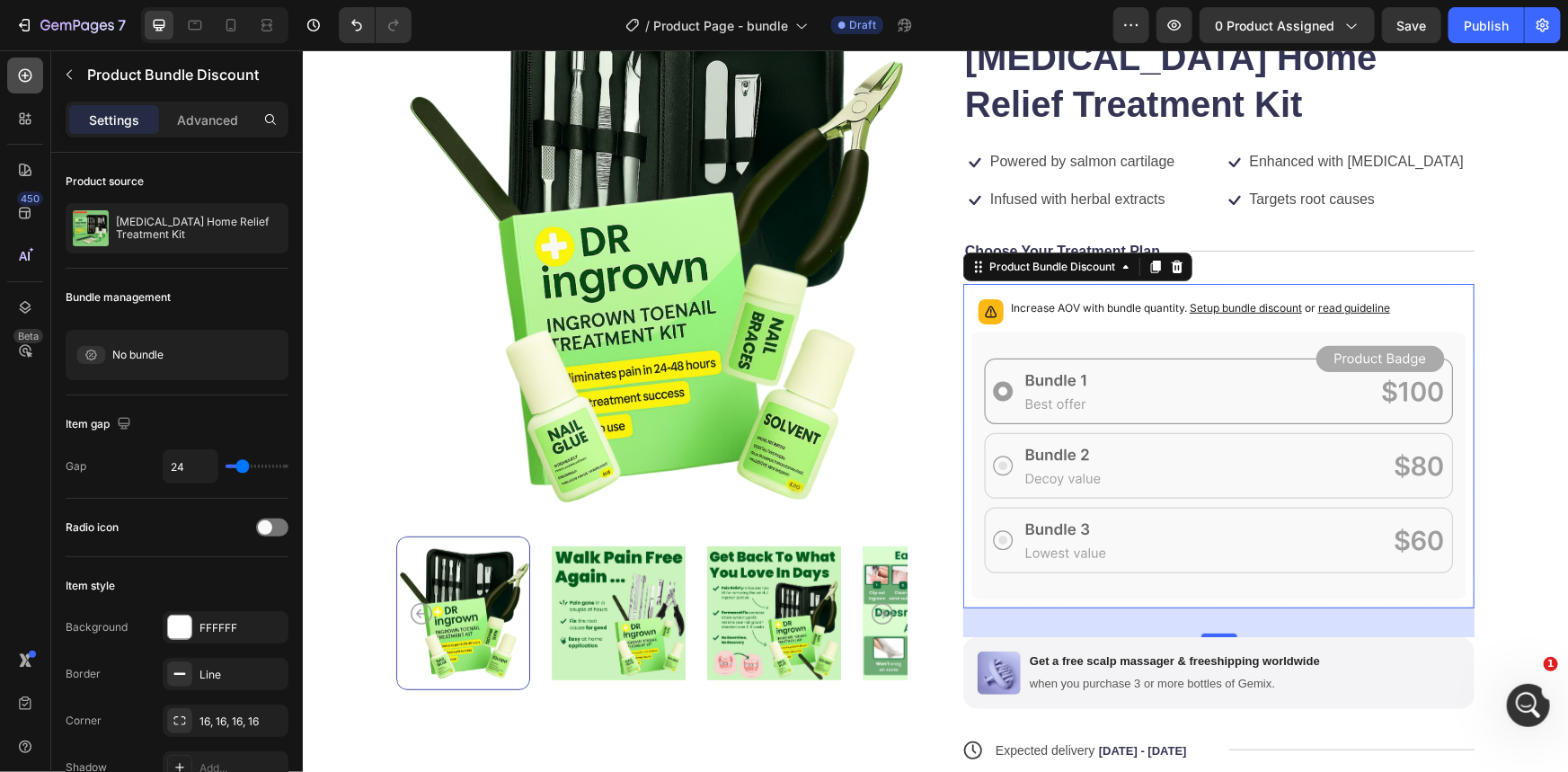
click at [24, 78] on icon at bounding box center [25, 76] width 7 height 7
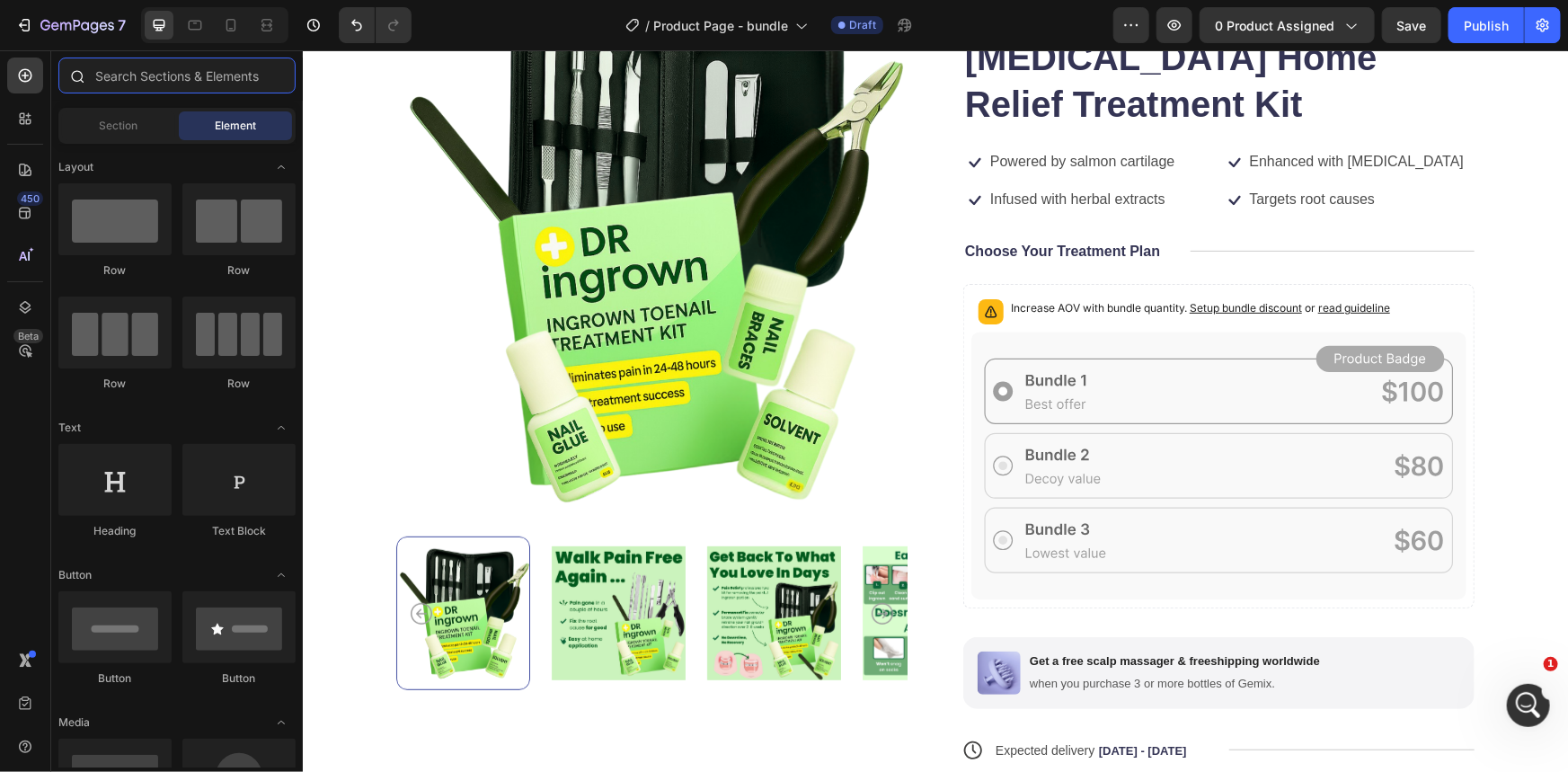
click at [147, 64] on input "text" at bounding box center [176, 75] width 237 height 36
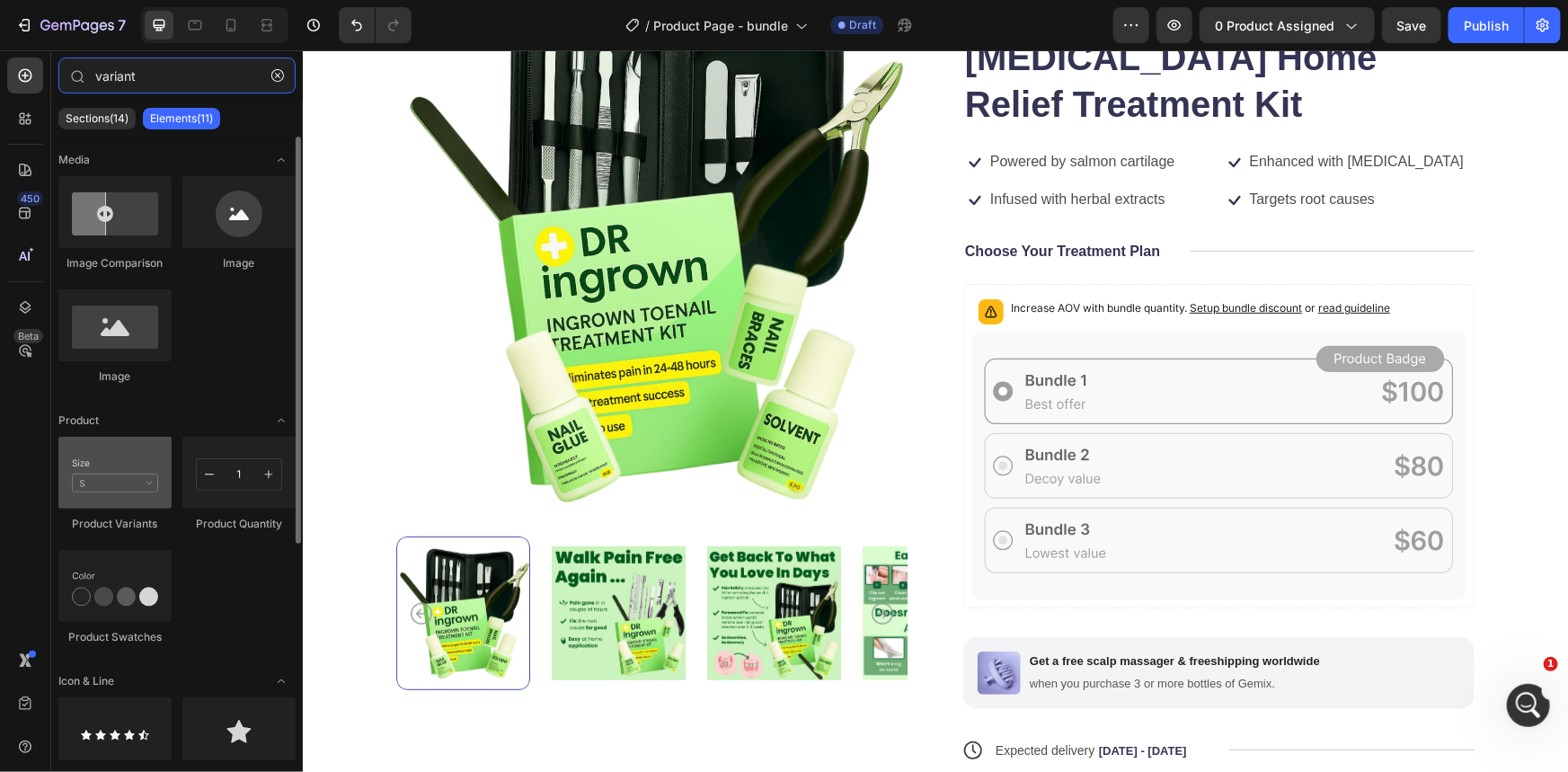
type input "variant"
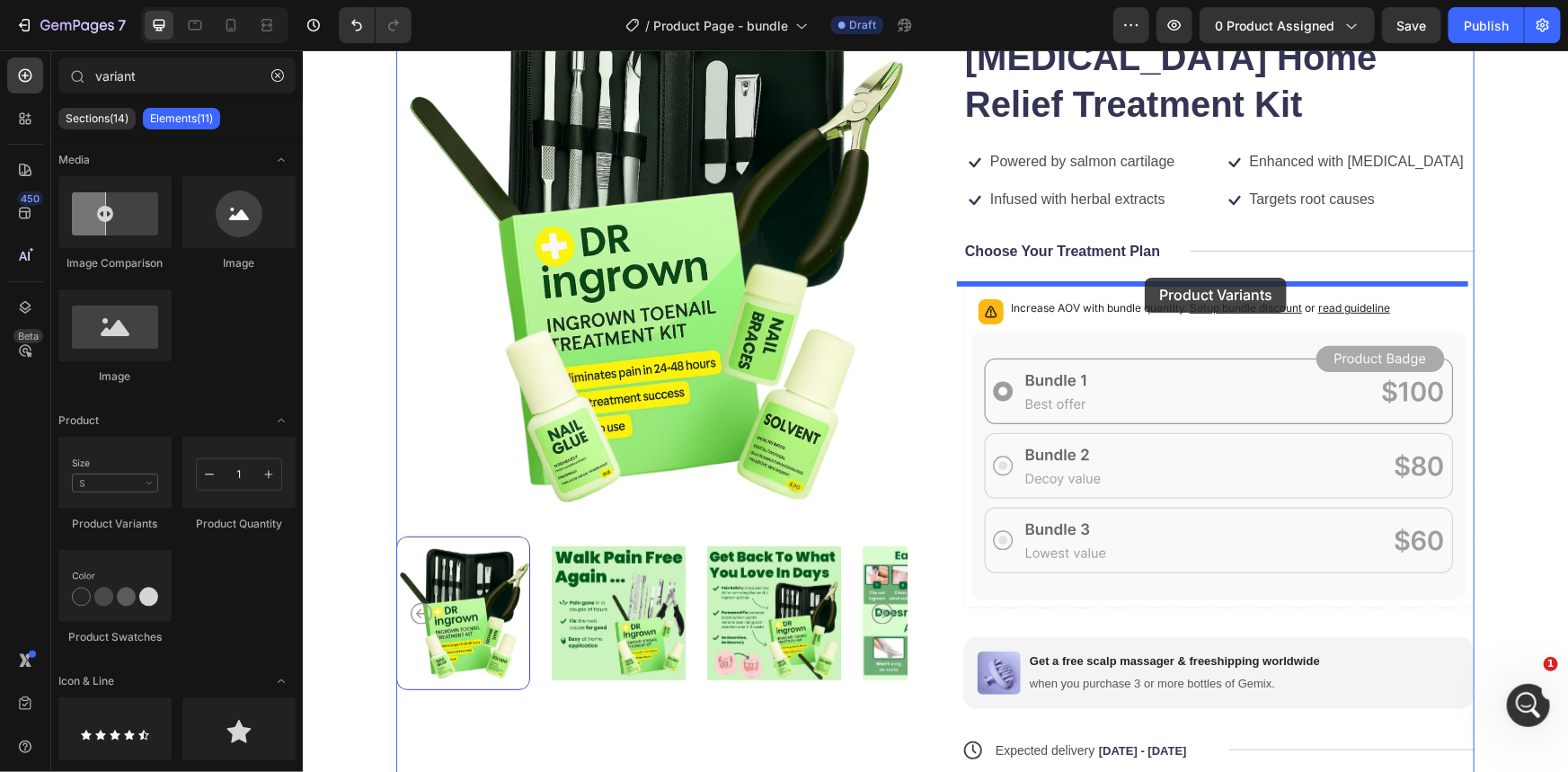
drag, startPoint x: 406, startPoint y: 523, endPoint x: 1143, endPoint y: 272, distance: 778.6
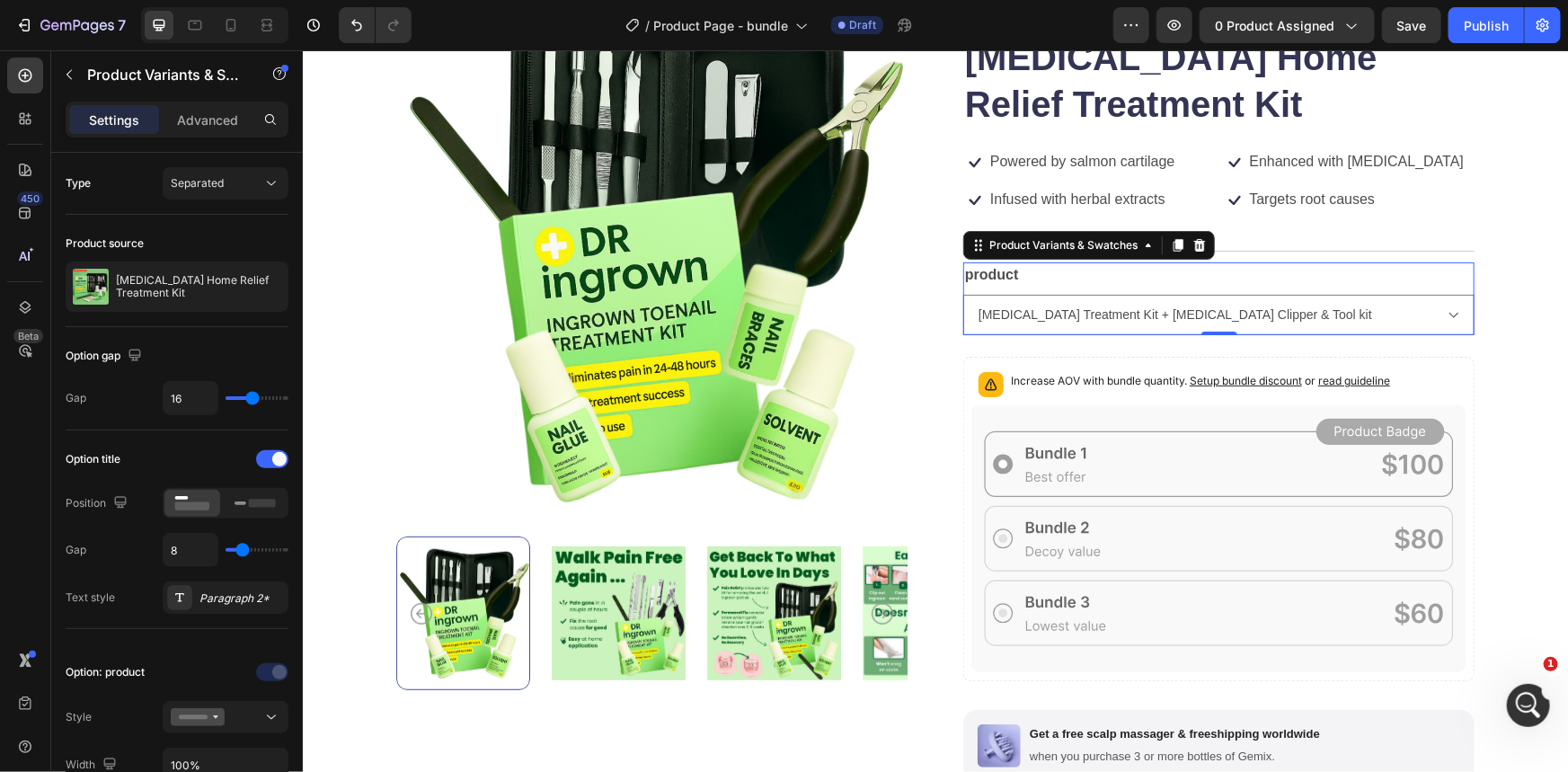
click at [1436, 279] on div "product Ingrown Toenail Treatment Kit + Ingrown Toenail Clipper & Tool kit Ingr…" at bounding box center [1218, 297] width 511 height 73
click at [1434, 272] on div "product Ingrown Toenail Treatment Kit + Ingrown Toenail Clipper & Tool kit Ingr…" at bounding box center [1218, 297] width 511 height 73
click at [1428, 264] on div "product Ingrown Toenail Treatment Kit + Ingrown Toenail Clipper & Tool kit Ingr…" at bounding box center [1218, 297] width 511 height 73
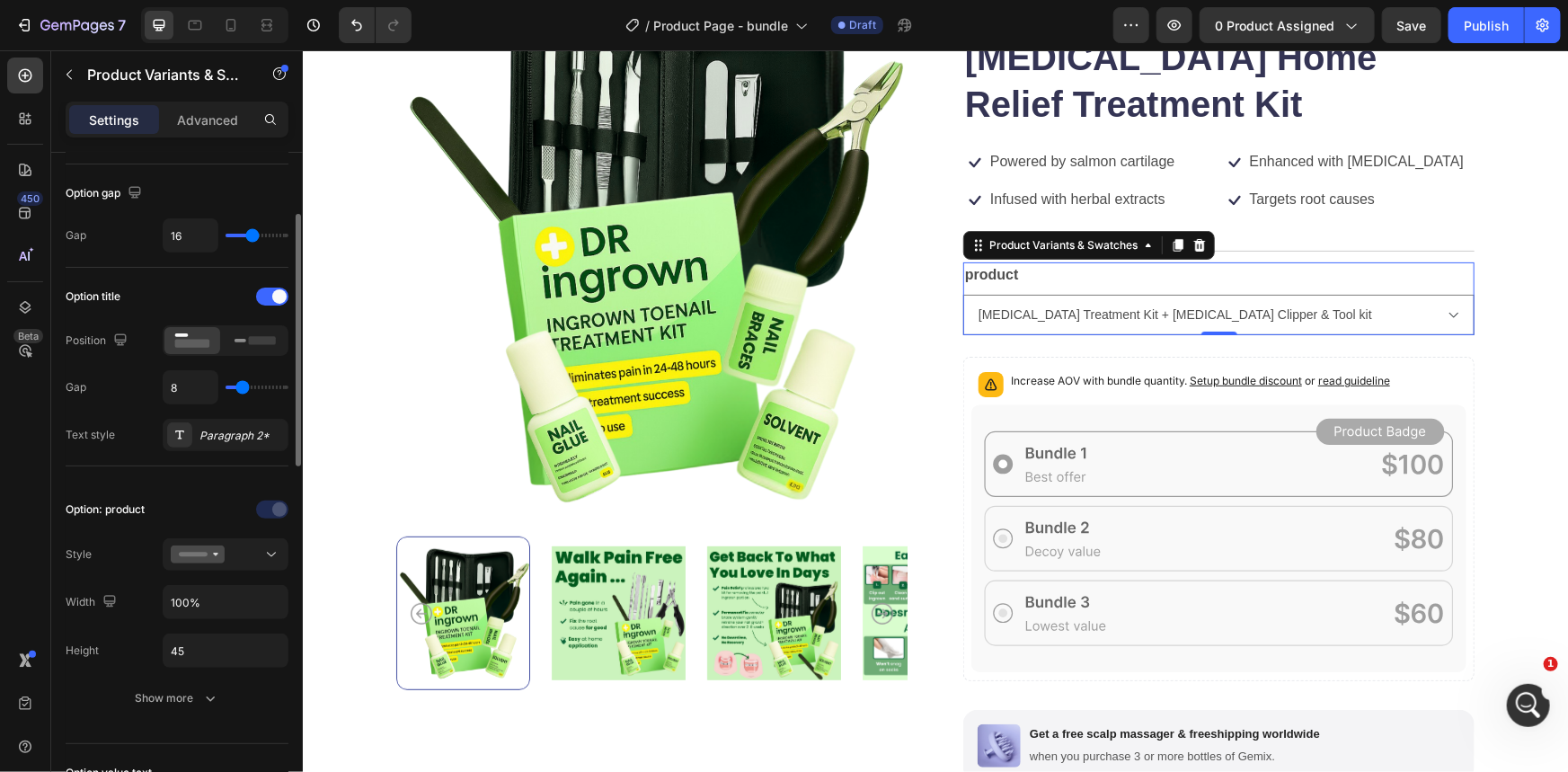
scroll to position [245, 0]
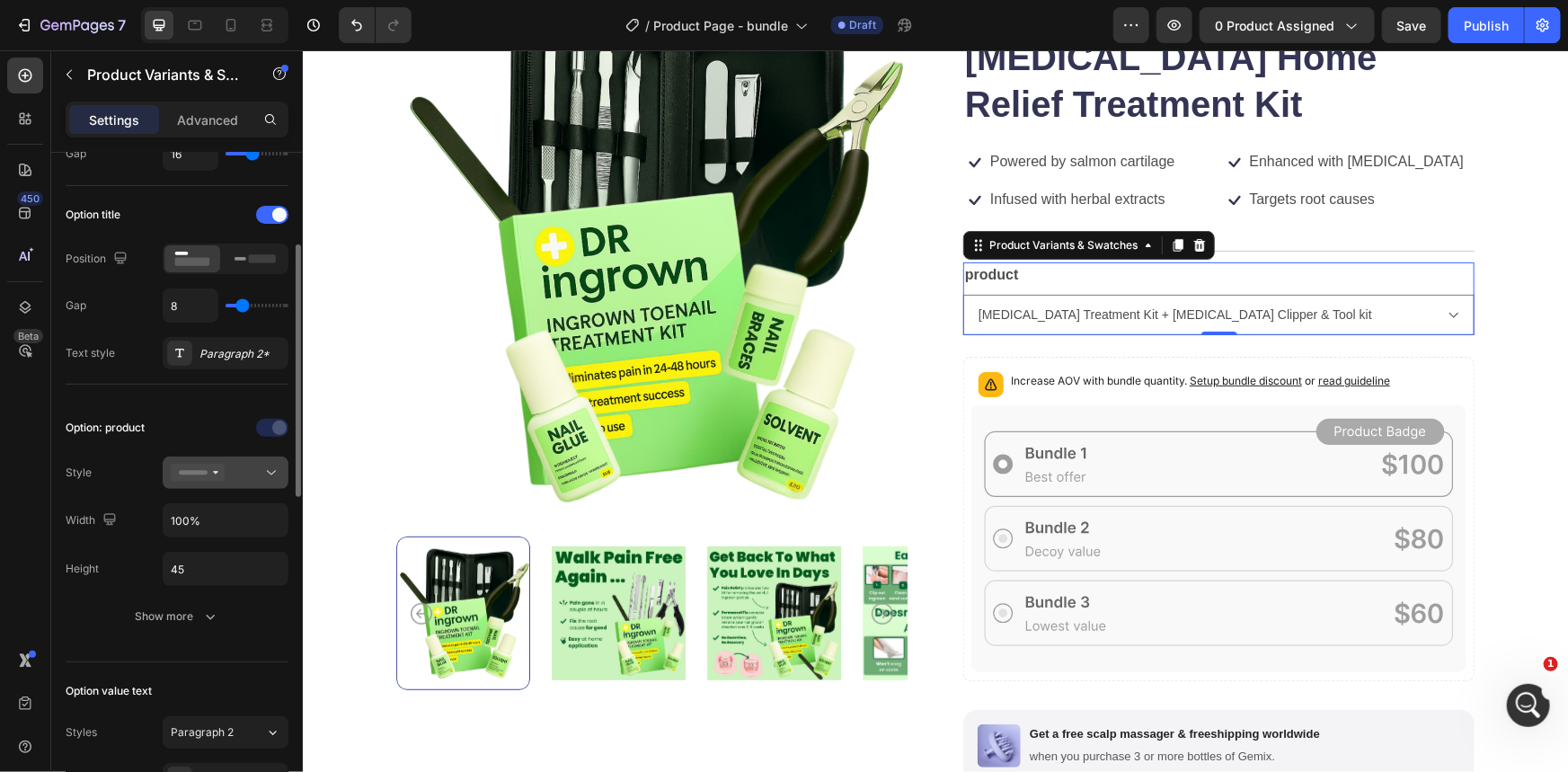
click at [235, 486] on button at bounding box center [225, 473] width 126 height 32
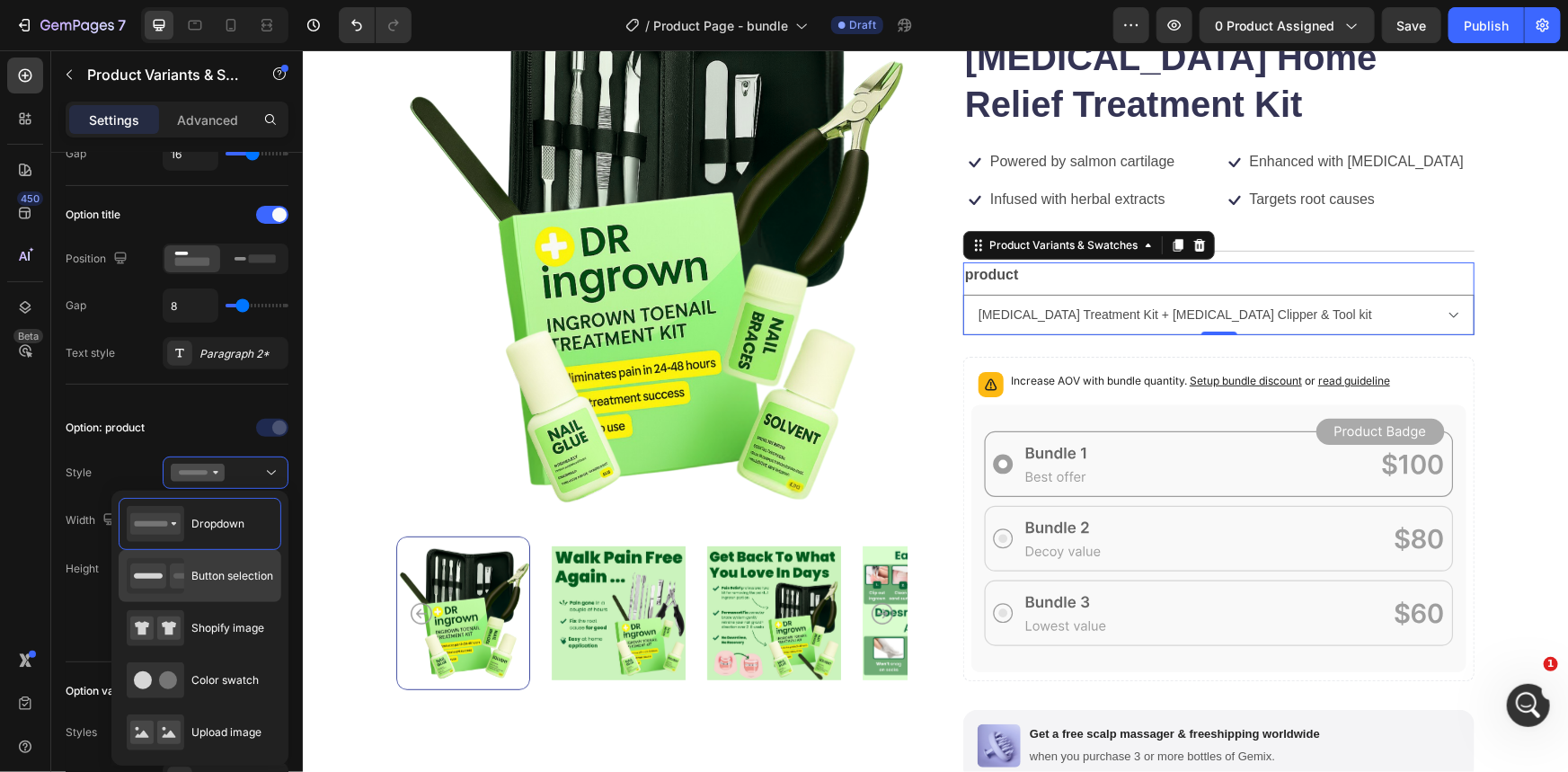
click at [257, 586] on div "Button selection" at bounding box center [199, 576] width 147 height 36
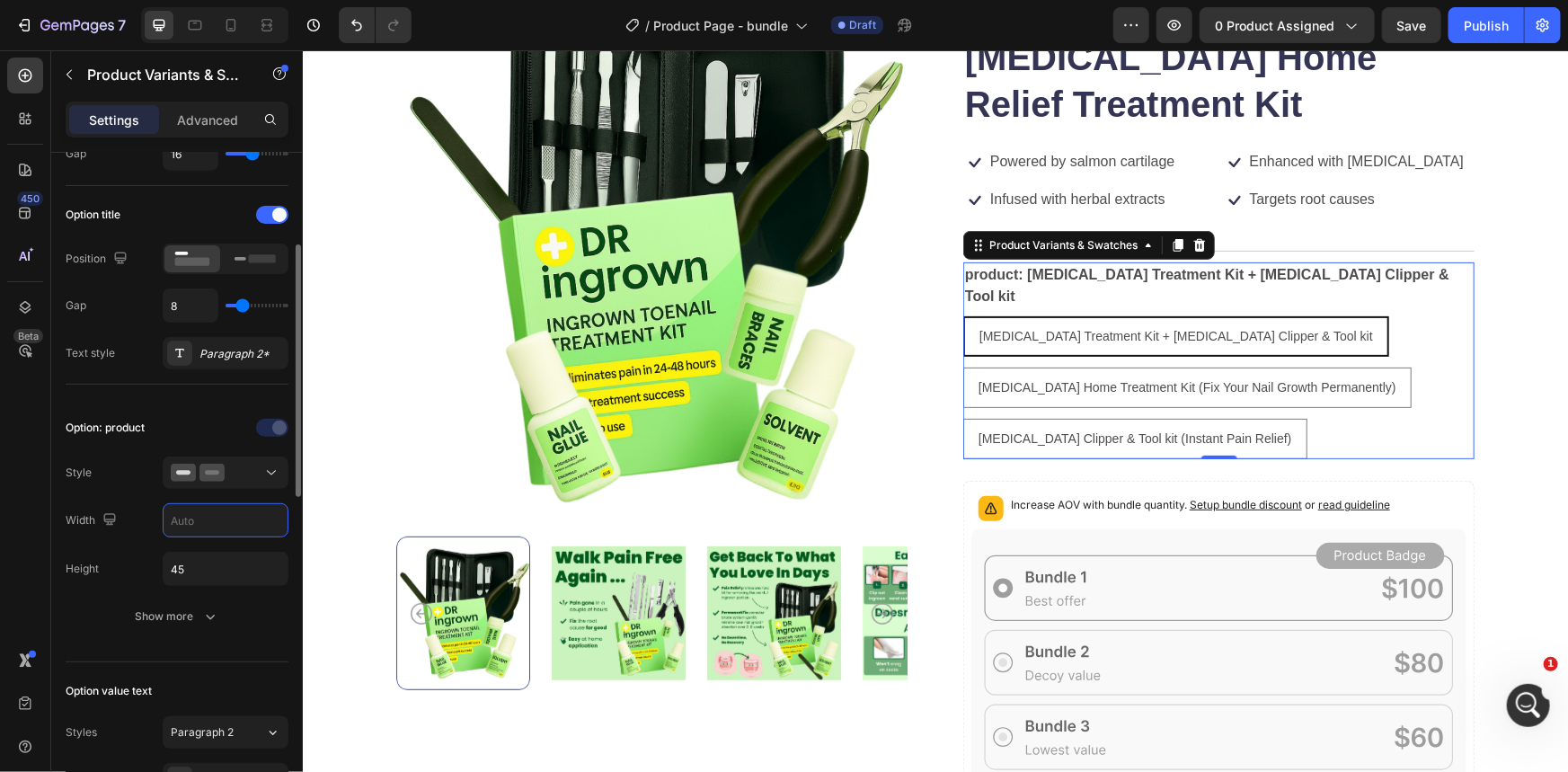
click at [190, 519] on input "text" at bounding box center [225, 520] width 124 height 32
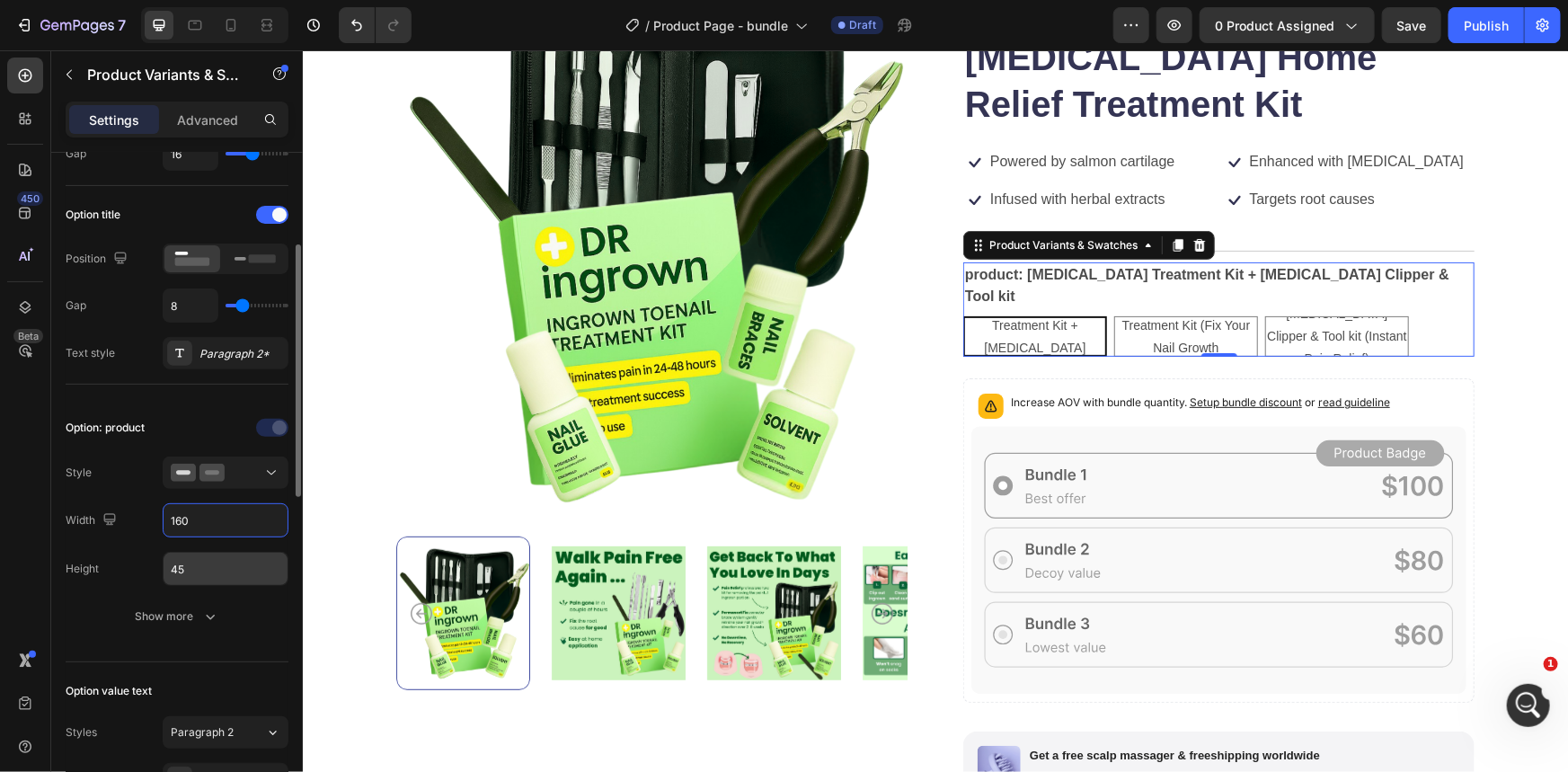
type input "160"
click at [207, 571] on input "45" at bounding box center [225, 569] width 124 height 32
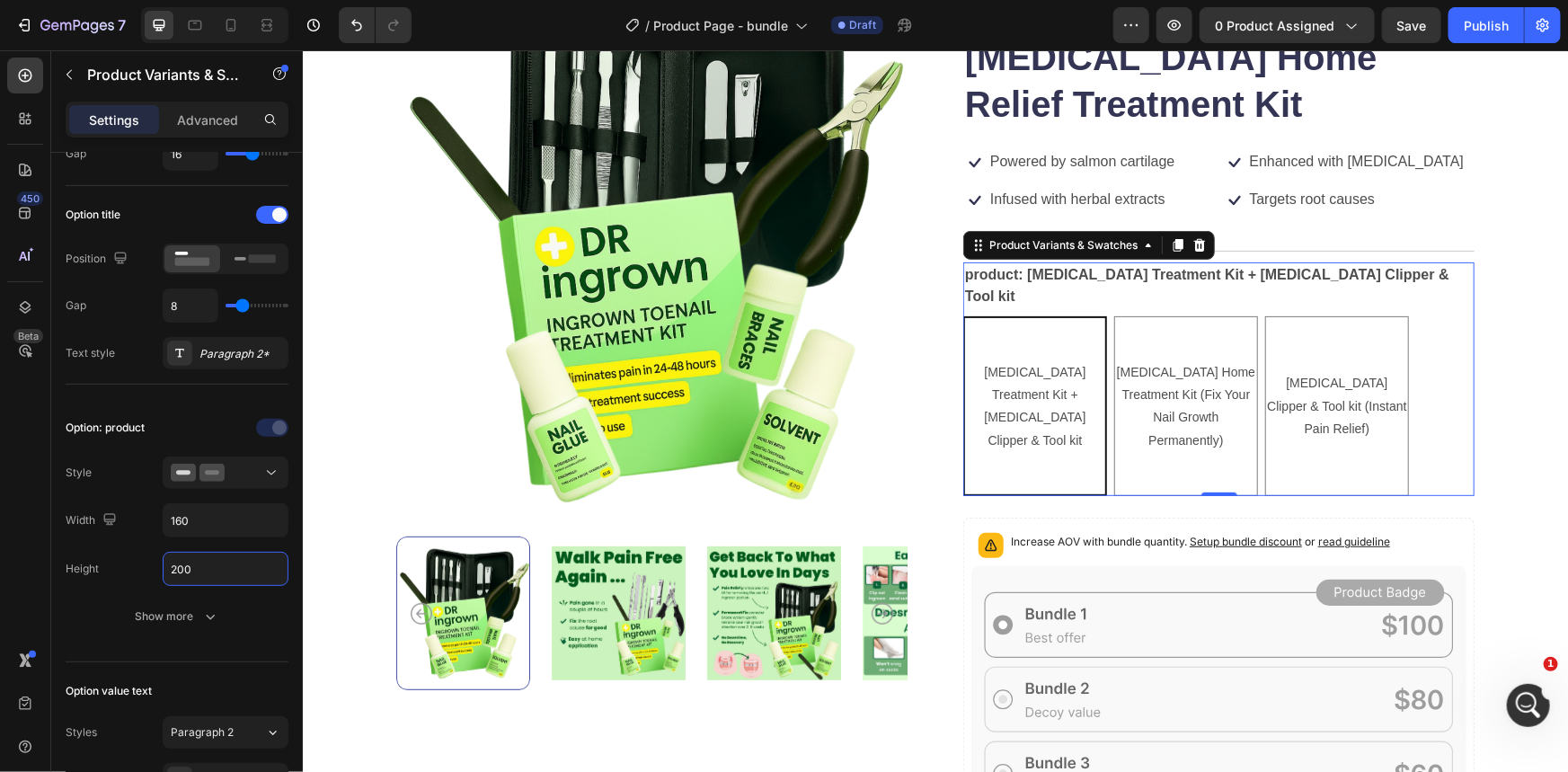
type input "200"
click at [1037, 440] on div "Ingrown Toenail Treatment Kit + Ingrown Toenail Clipper & Tool kit" at bounding box center [1035, 406] width 140 height 105
click at [963, 316] on input "Ingrown Toenail Treatment Kit + Ingrown Toenail Clipper & Tool kit Ingrown Toen…" at bounding box center [962, 315] width 1 height 1
